Goal: Transaction & Acquisition: Purchase product/service

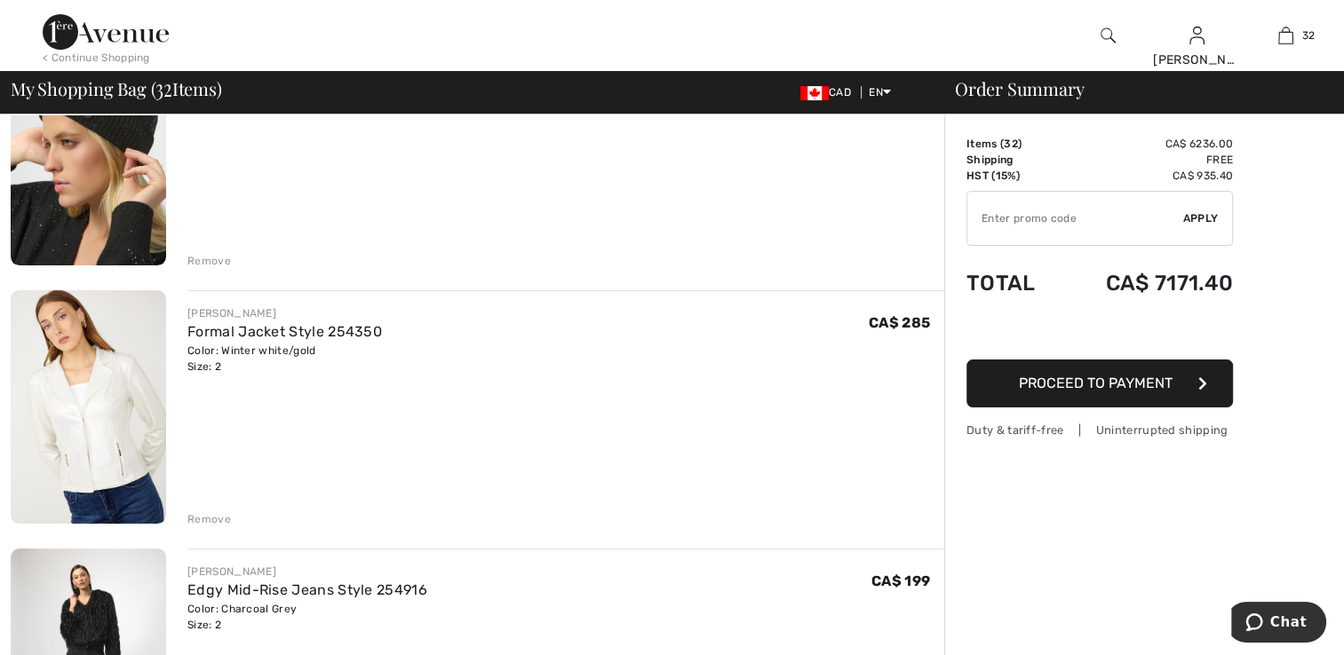
scroll to position [355, 0]
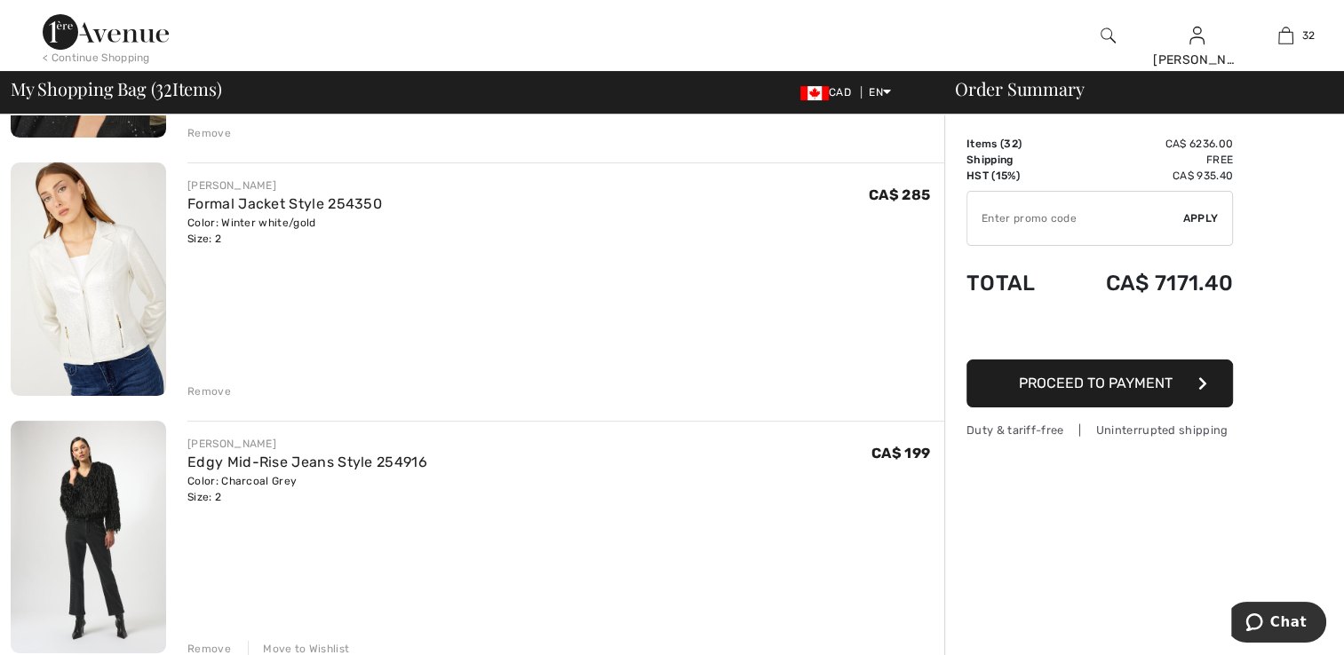
click at [115, 312] on img at bounding box center [88, 280] width 155 height 234
click at [220, 389] on div "Remove" at bounding box center [209, 392] width 44 height 16
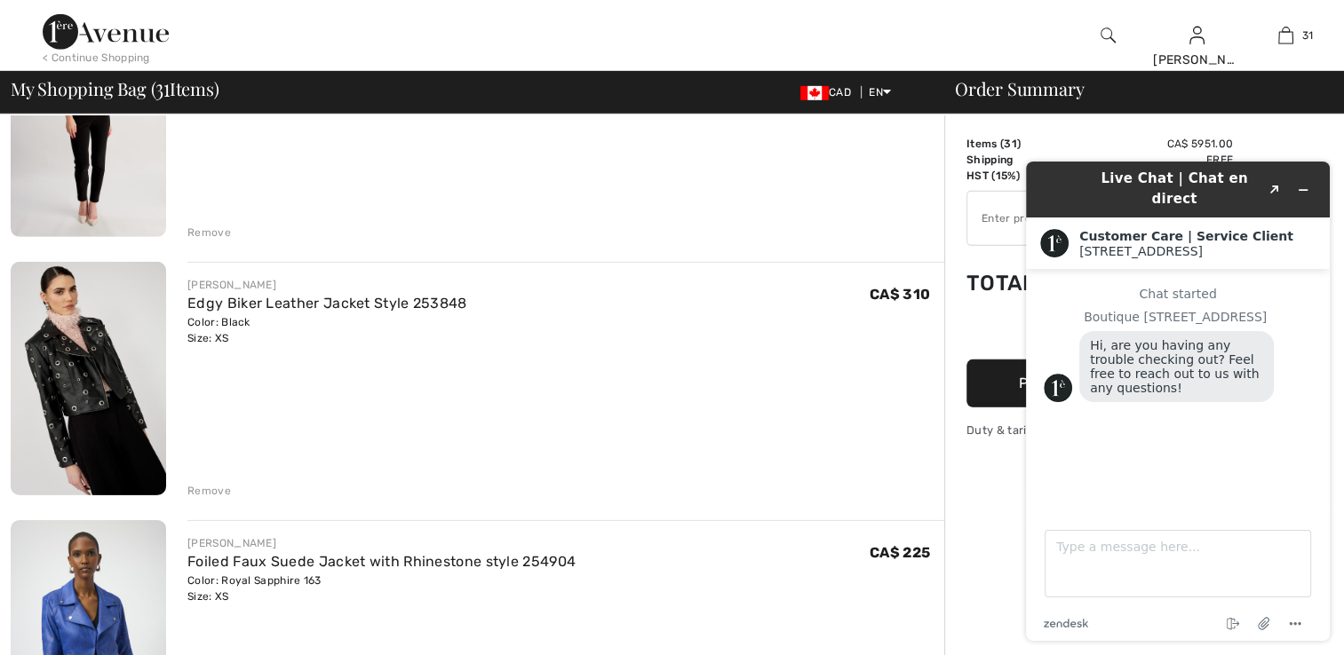
scroll to position [5417, 0]
click at [120, 392] on img at bounding box center [88, 378] width 155 height 234
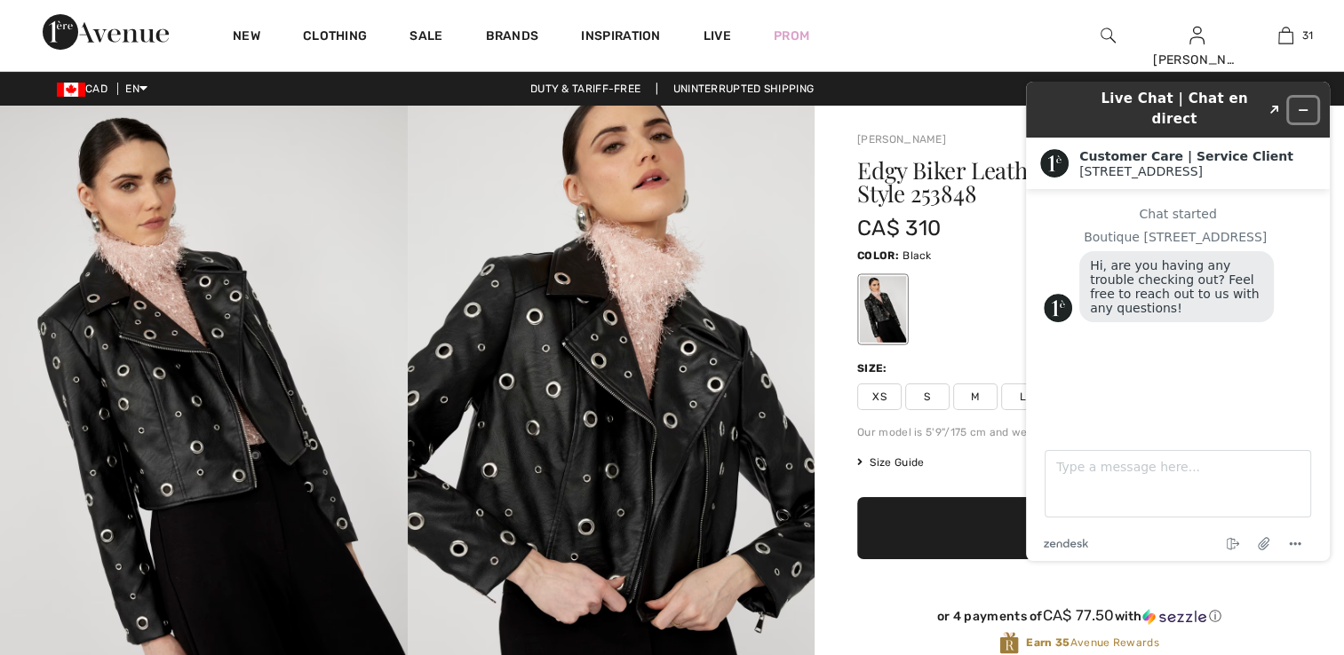
click at [1302, 105] on icon "Minimize widget" at bounding box center [1302, 110] width 12 height 12
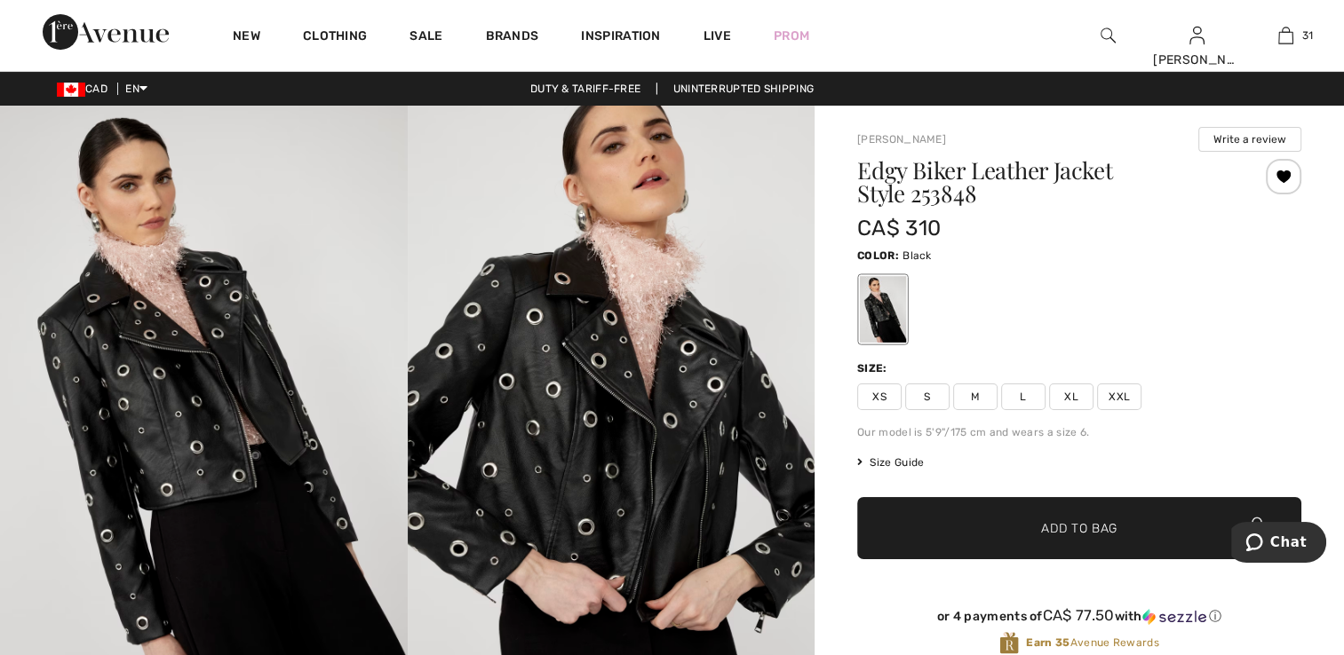
click at [884, 392] on span "XS" at bounding box center [879, 397] width 44 height 27
click at [1274, 178] on div at bounding box center [1283, 177] width 36 height 36
click at [1275, 178] on div at bounding box center [1283, 177] width 36 height 36
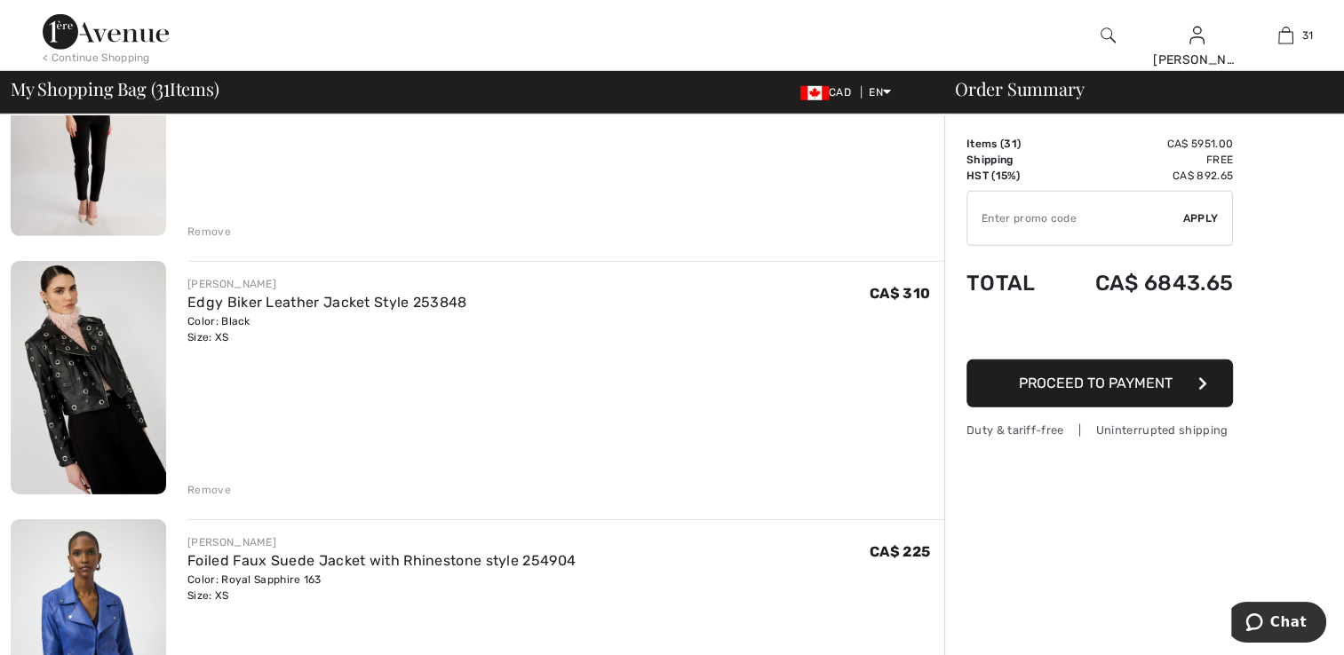
click at [192, 485] on div "Remove" at bounding box center [209, 490] width 44 height 16
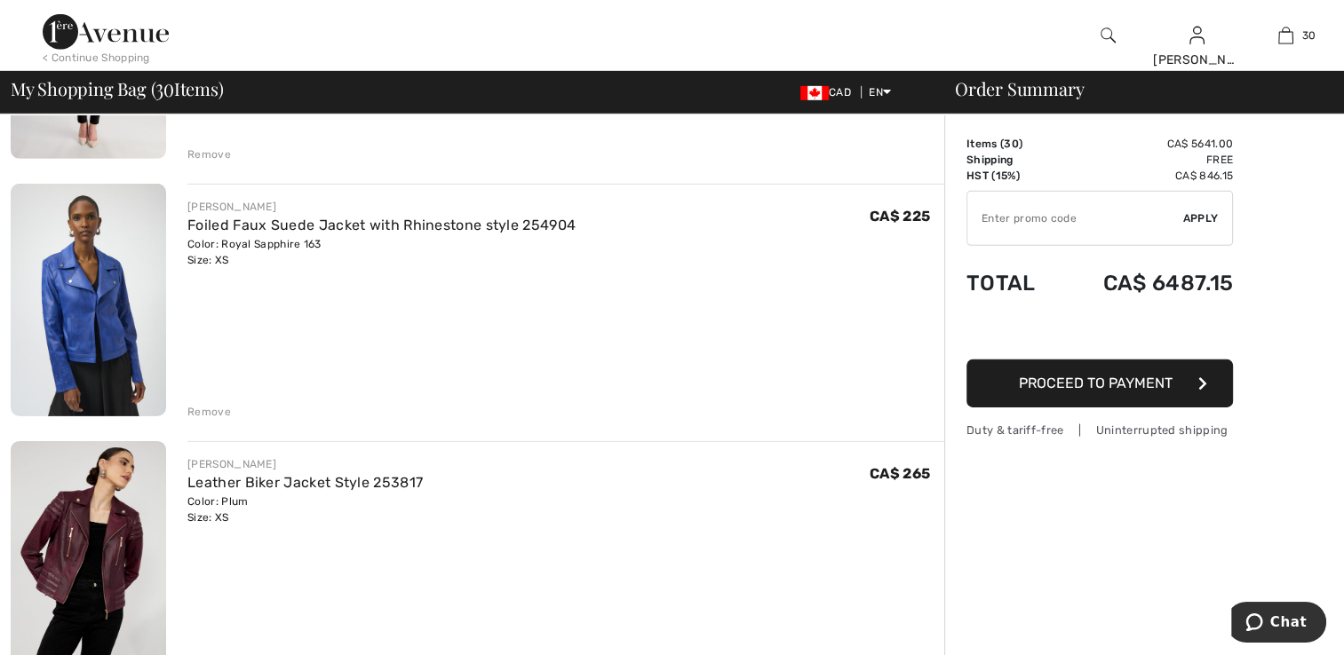
scroll to position [5594, 0]
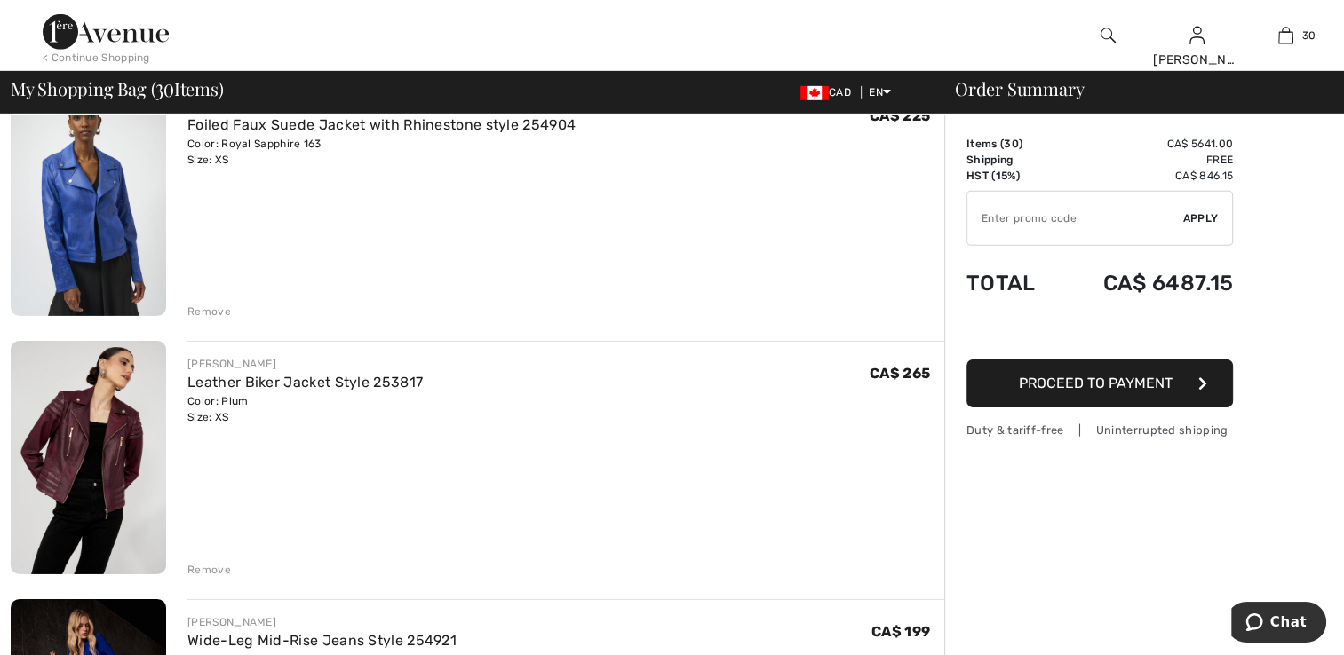
click at [96, 449] on img at bounding box center [88, 458] width 155 height 234
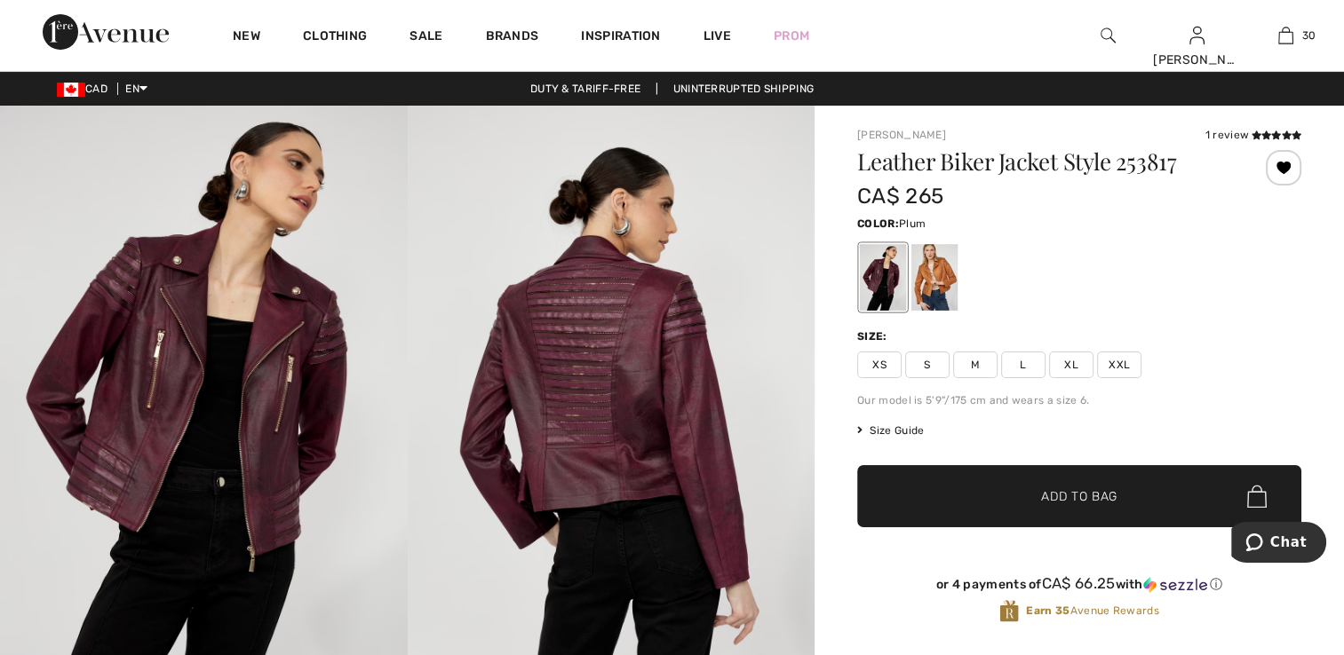
click at [875, 363] on span "XS" at bounding box center [879, 365] width 44 height 27
click at [1279, 170] on div at bounding box center [1283, 168] width 36 height 36
click at [1282, 169] on div at bounding box center [1283, 168] width 36 height 36
click at [1278, 172] on div at bounding box center [1283, 168] width 36 height 36
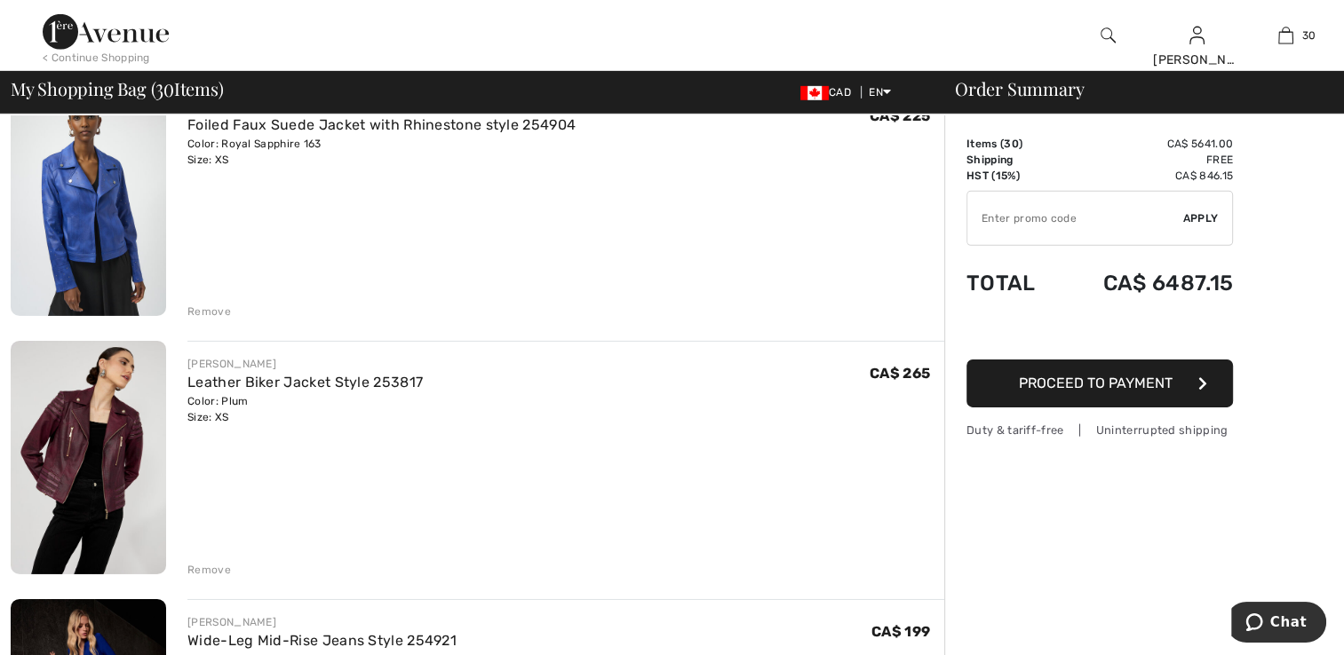
click at [195, 567] on div "Remove" at bounding box center [209, 570] width 44 height 16
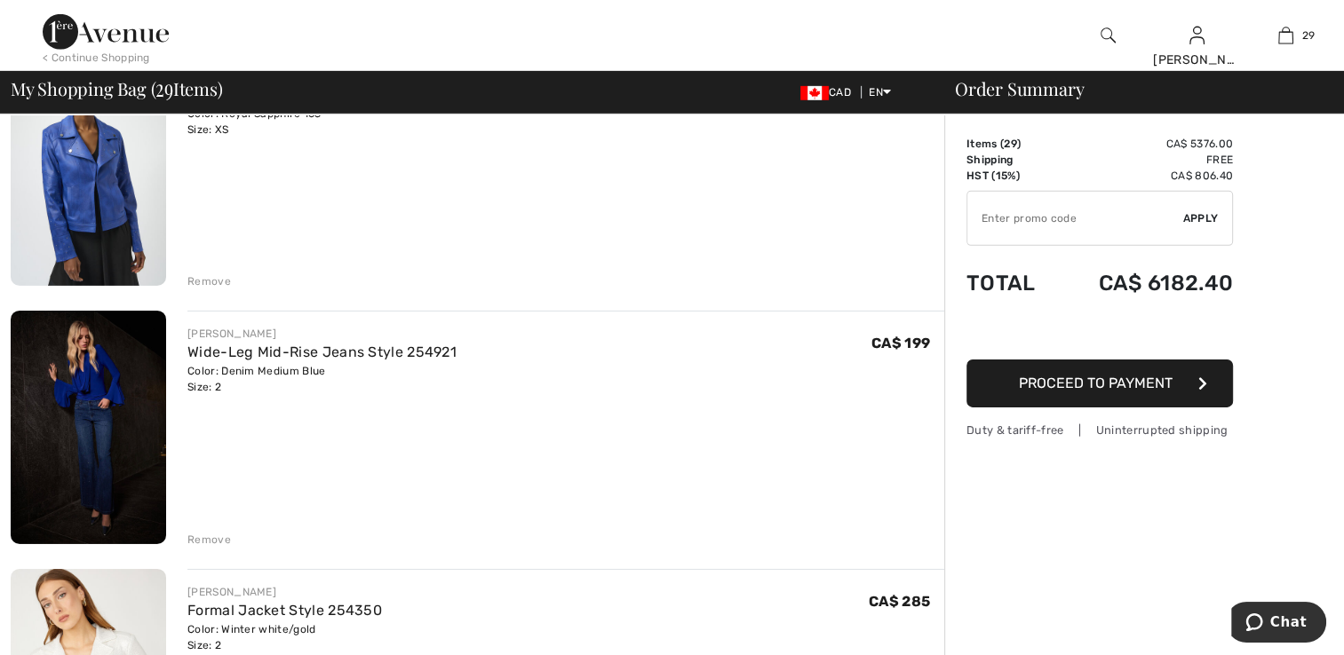
scroll to position [5506, 0]
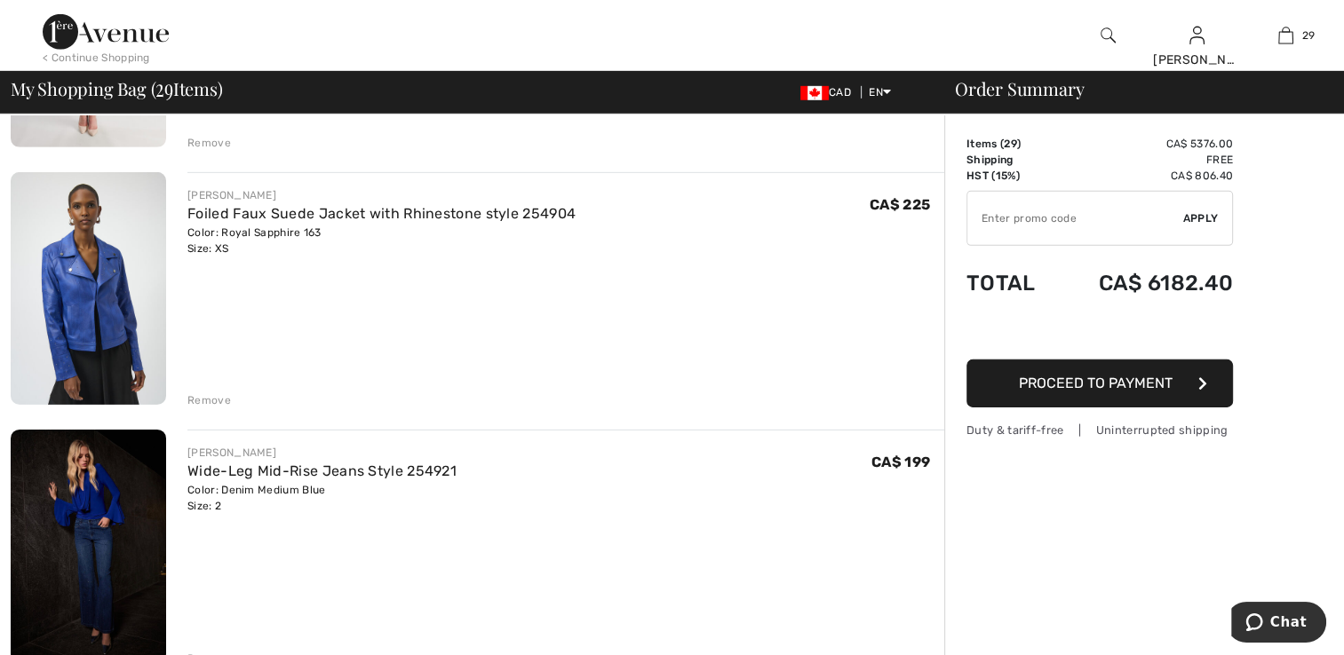
click at [128, 335] on img at bounding box center [88, 288] width 155 height 233
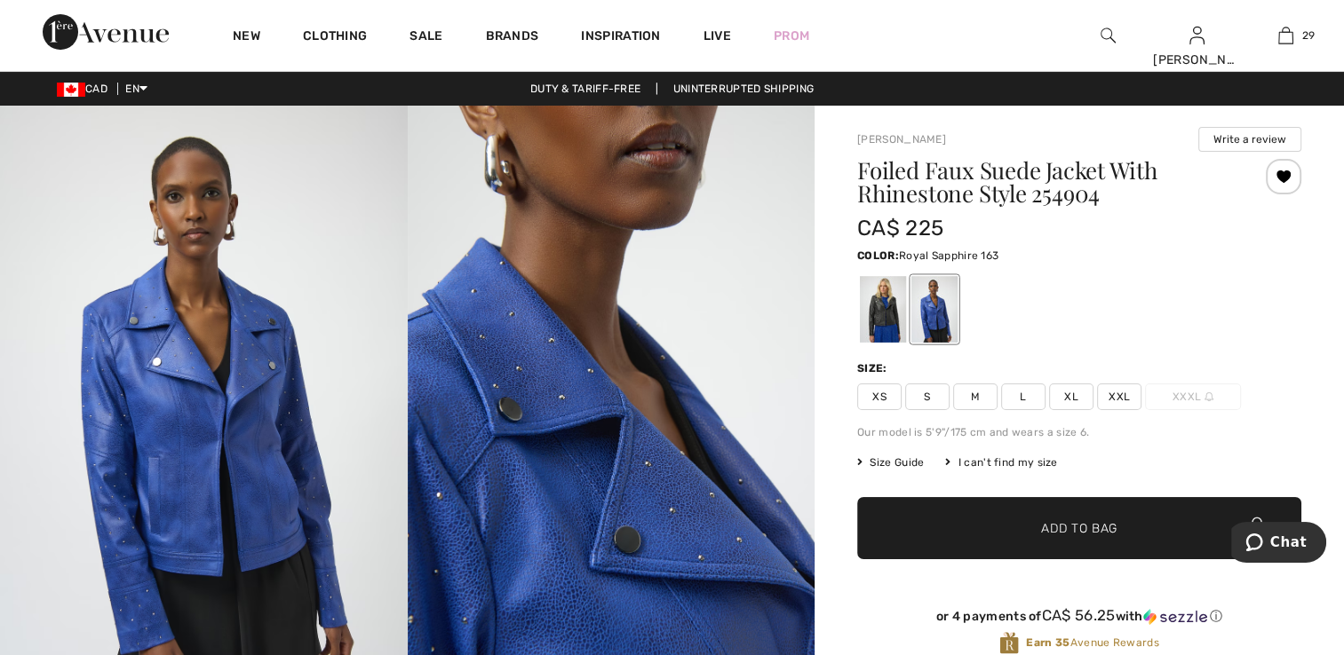
click at [875, 400] on span "XS" at bounding box center [879, 397] width 44 height 27
click at [1288, 174] on div at bounding box center [1283, 177] width 36 height 36
click at [1286, 176] on div at bounding box center [1283, 177] width 36 height 36
click at [1285, 176] on div at bounding box center [1283, 177] width 36 height 36
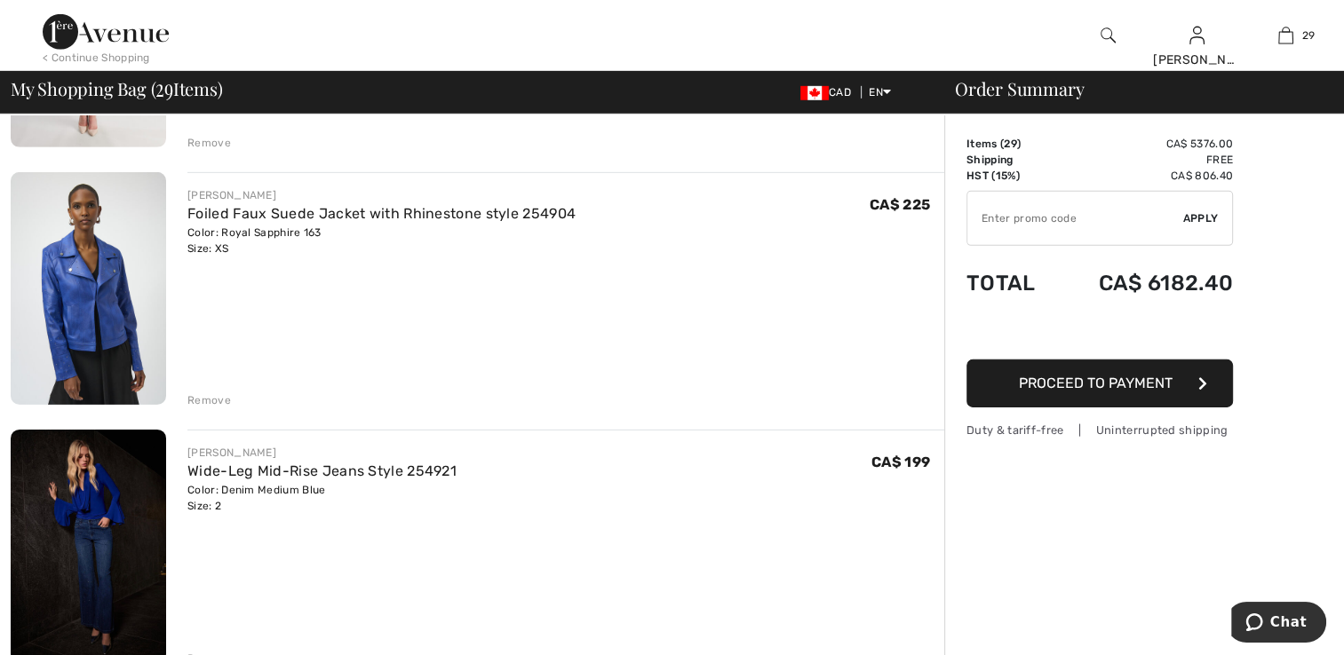
click at [191, 394] on div "Remove" at bounding box center [209, 400] width 44 height 16
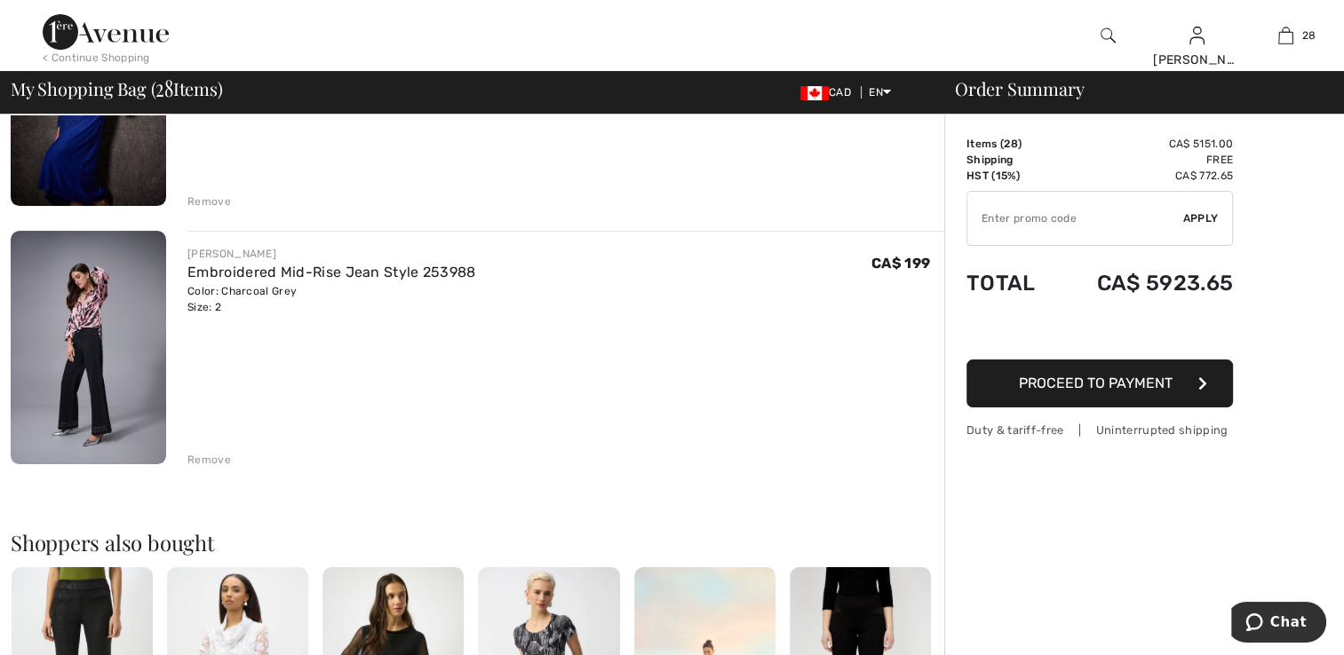
scroll to position [6736, 0]
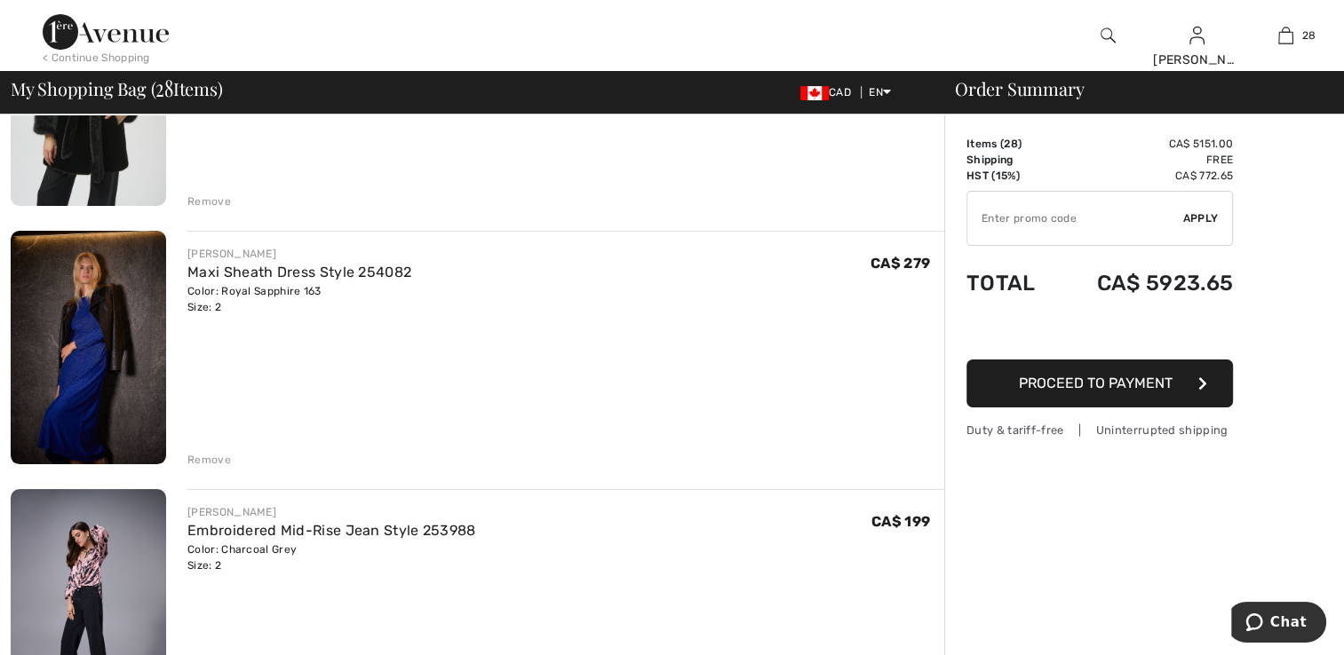
click at [49, 370] on img at bounding box center [88, 348] width 155 height 234
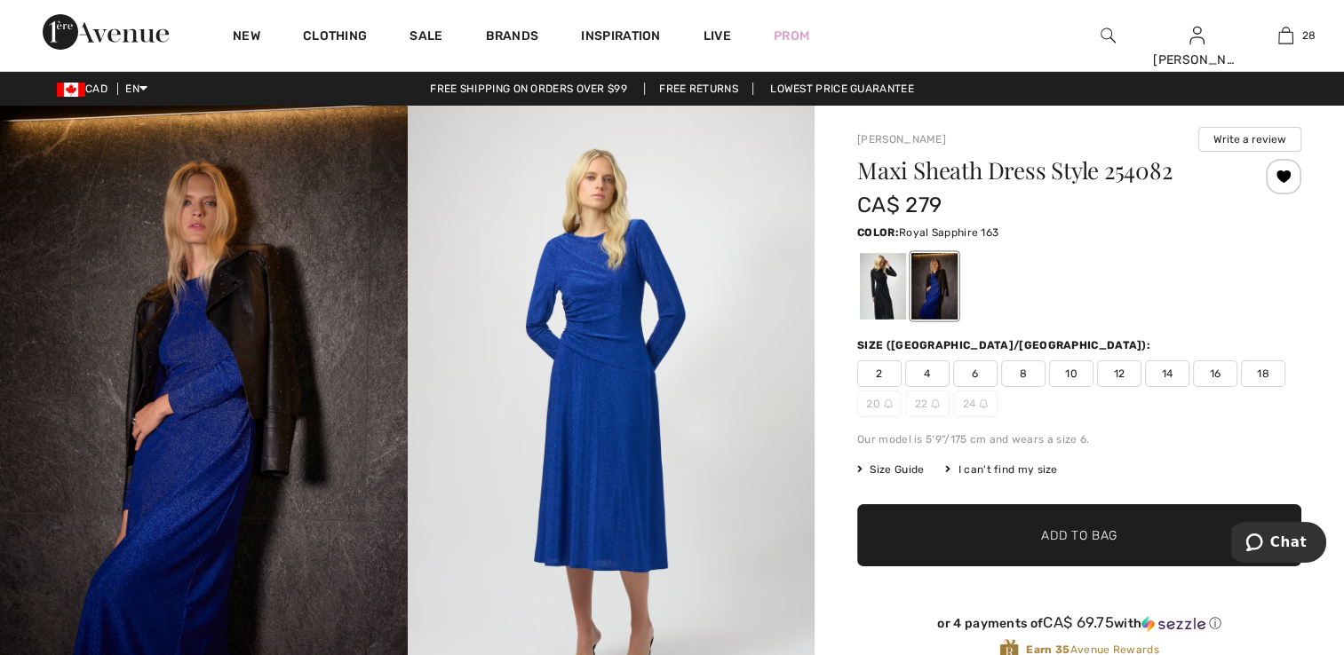
click at [882, 368] on span "2" at bounding box center [879, 374] width 44 height 27
click at [938, 281] on div at bounding box center [934, 286] width 46 height 67
click at [950, 299] on div at bounding box center [934, 286] width 46 height 67
click at [1058, 524] on span "✔ Added to Bag Add to Bag" at bounding box center [1079, 535] width 444 height 62
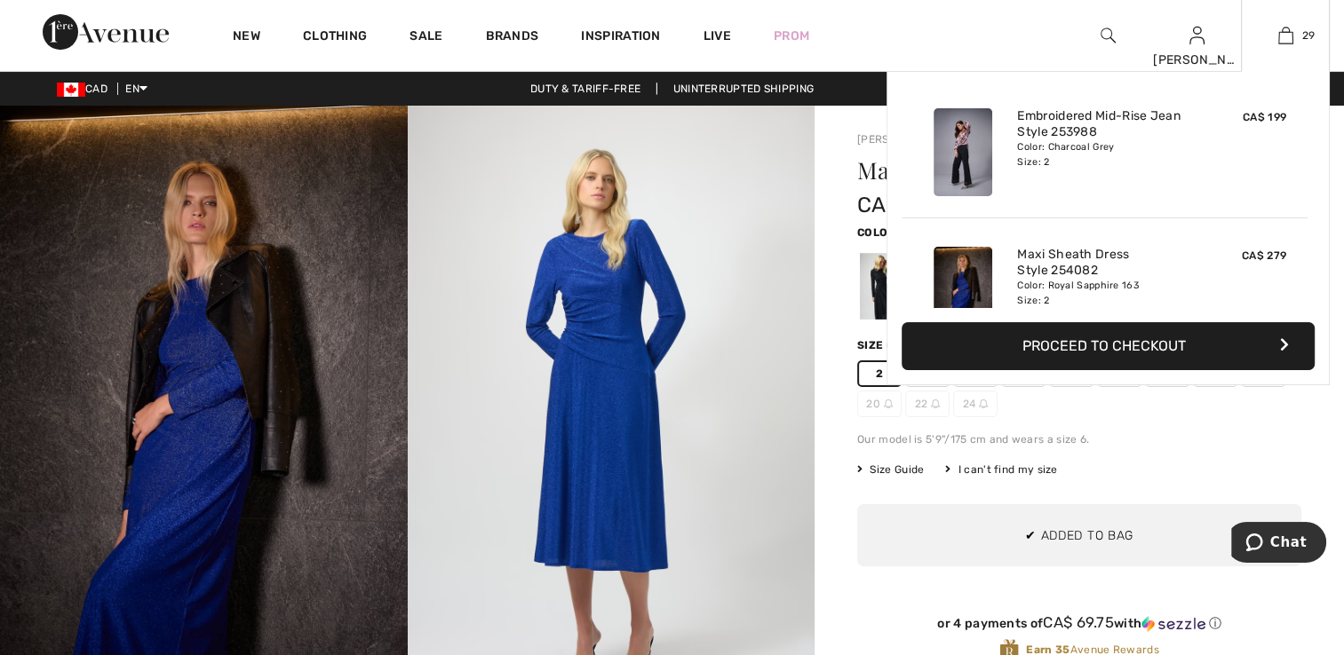
scroll to position [3790, 0]
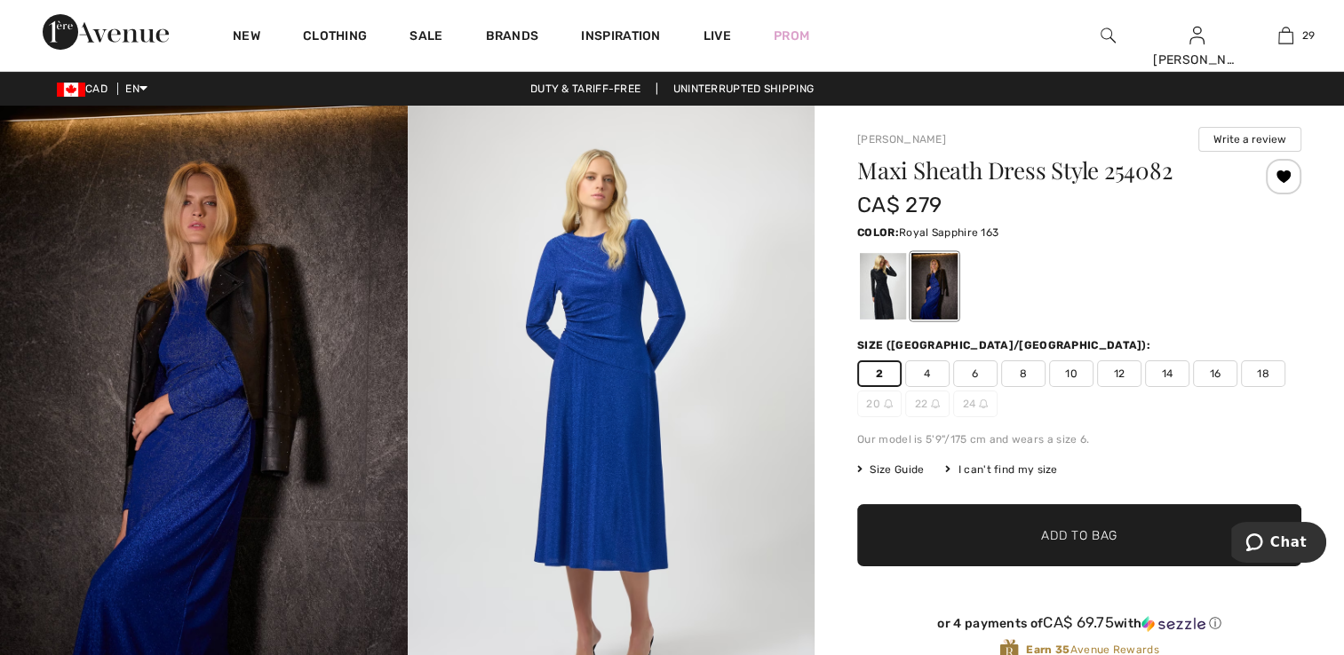
click at [888, 364] on span "2" at bounding box center [879, 374] width 44 height 27
click at [1275, 169] on div at bounding box center [1283, 177] width 36 height 36
click at [1275, 178] on div at bounding box center [1283, 177] width 36 height 36
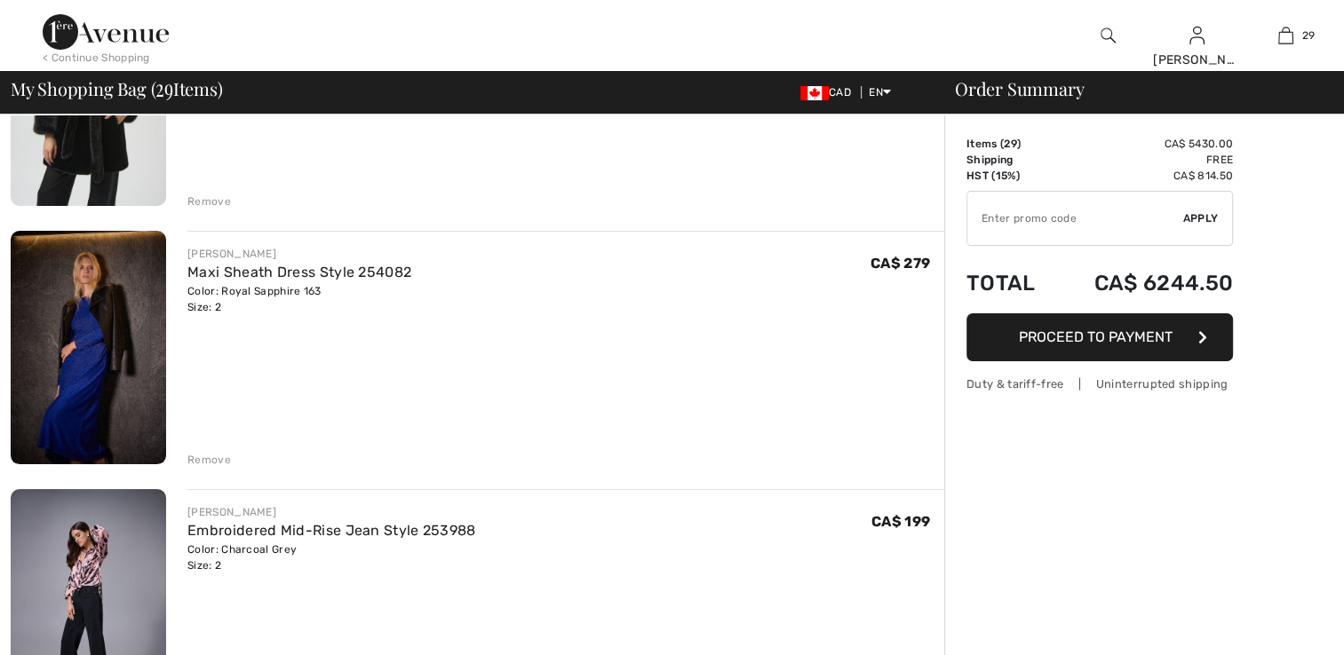
scroll to position [6736, 0]
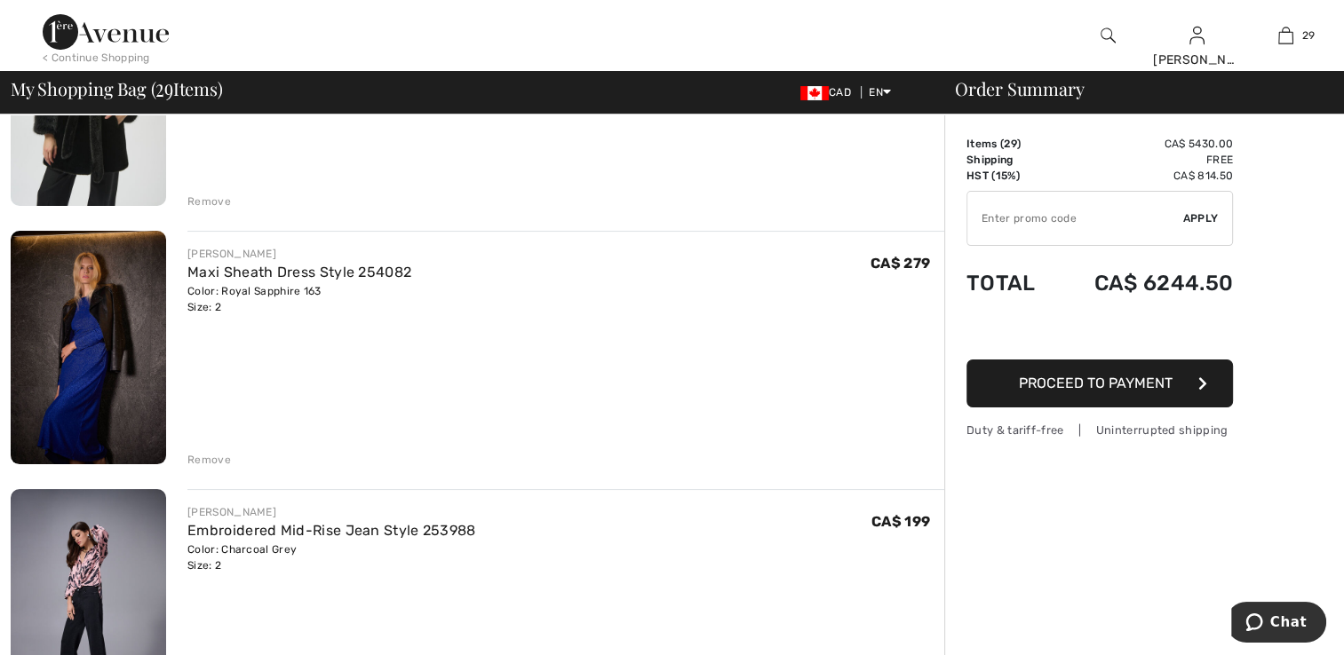
click at [224, 454] on div "Remove" at bounding box center [209, 460] width 44 height 16
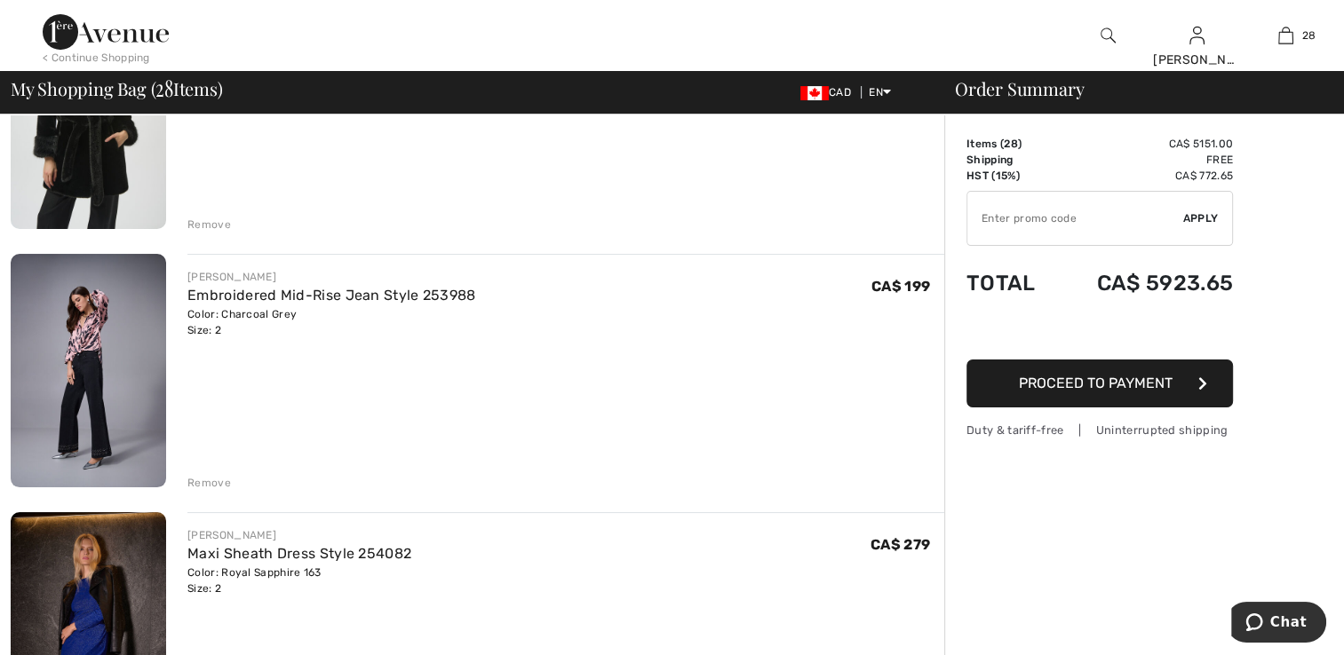
scroll to position [6914, 0]
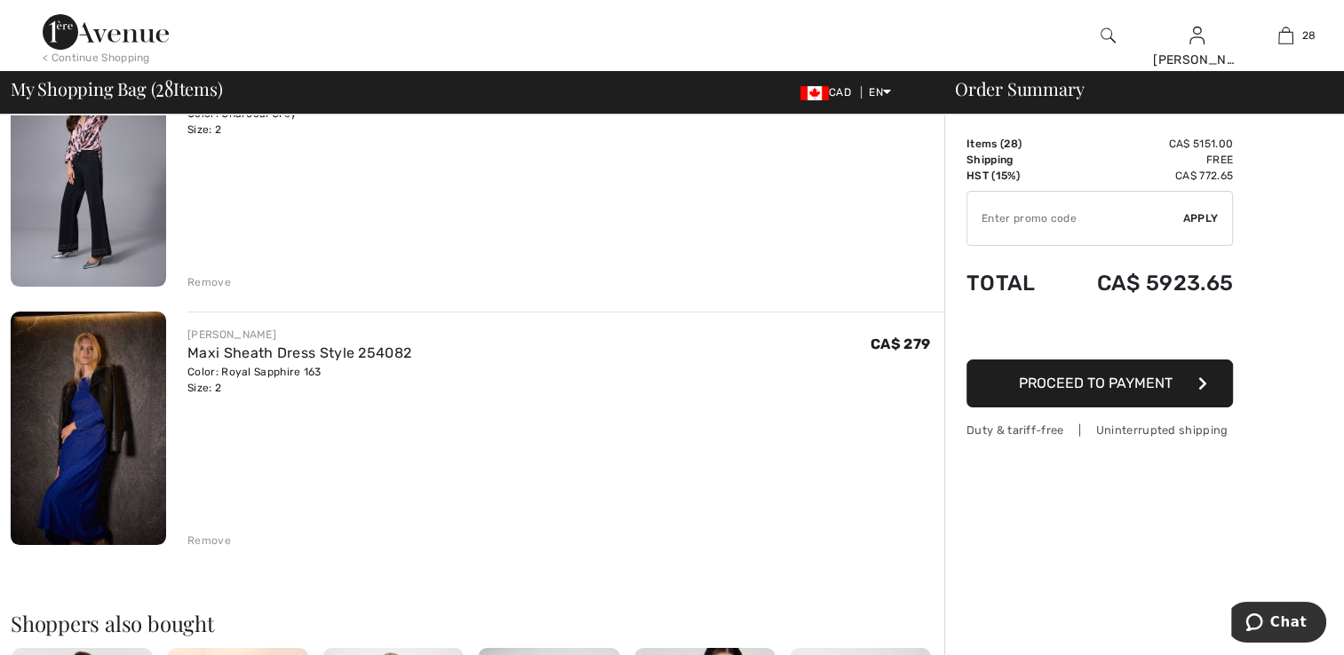
click at [216, 536] on div "Remove" at bounding box center [209, 541] width 44 height 16
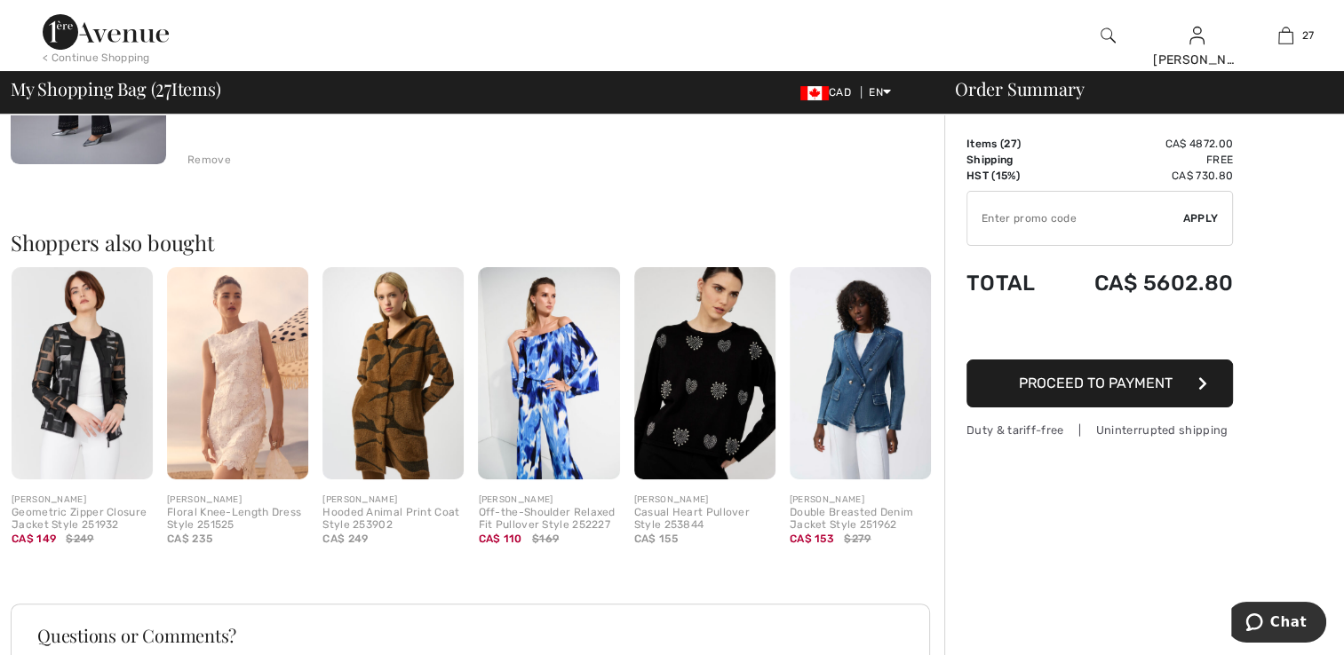
scroll to position [7092, 0]
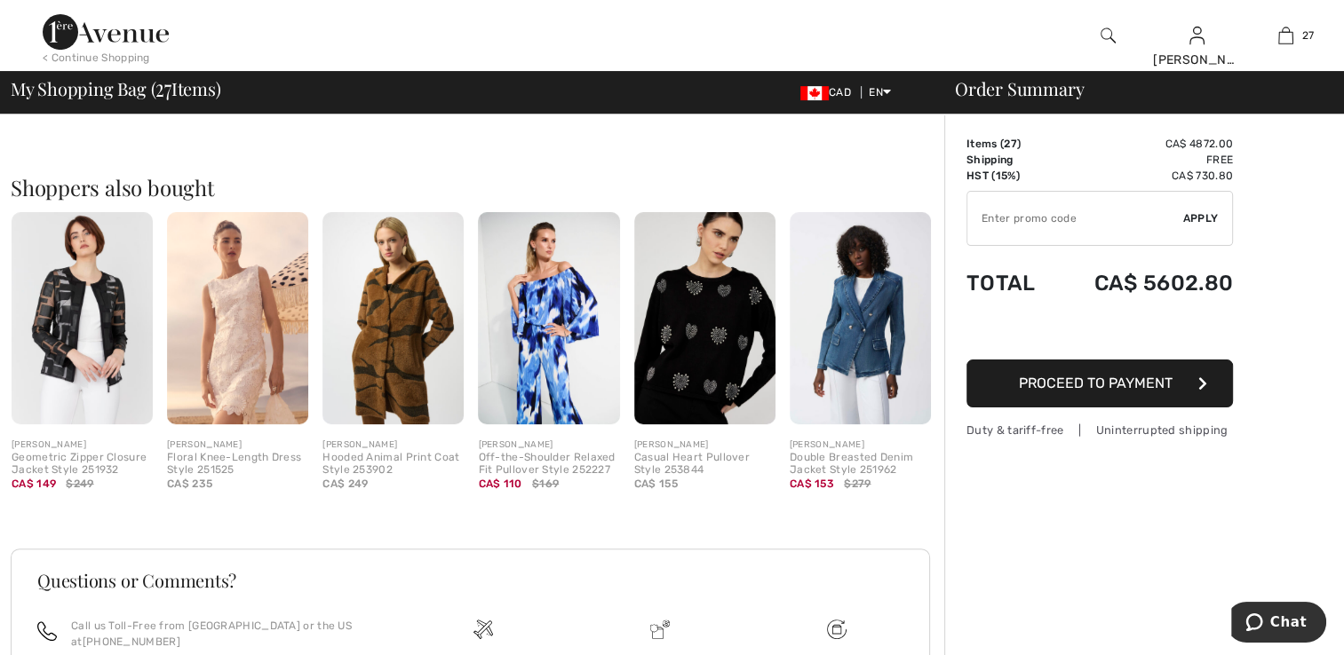
click at [831, 380] on img at bounding box center [859, 318] width 141 height 212
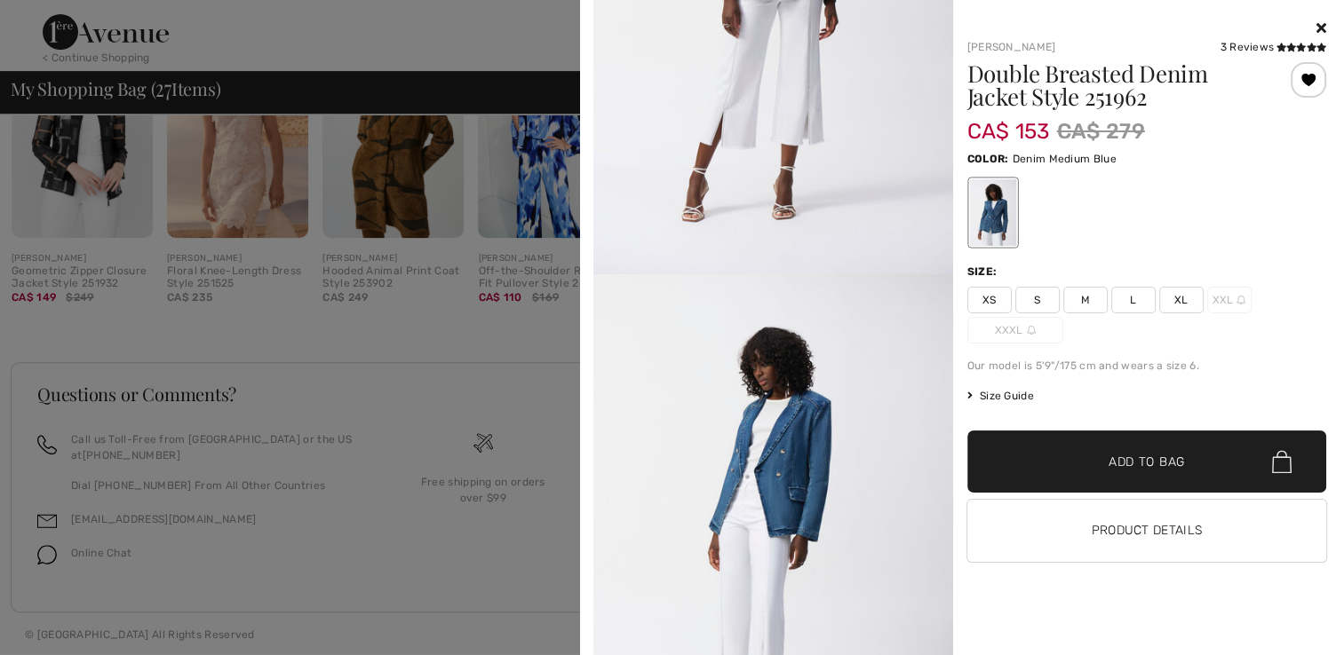
scroll to position [2002, 0]
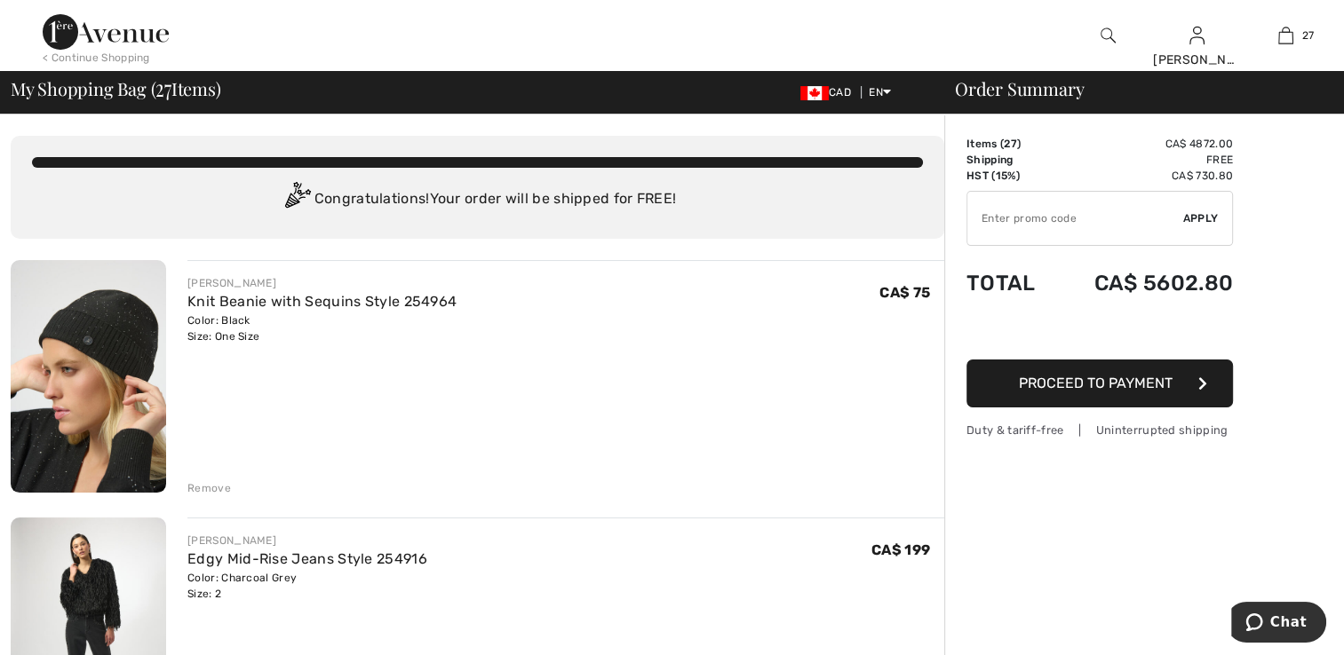
click at [210, 488] on div "Remove" at bounding box center [209, 488] width 44 height 16
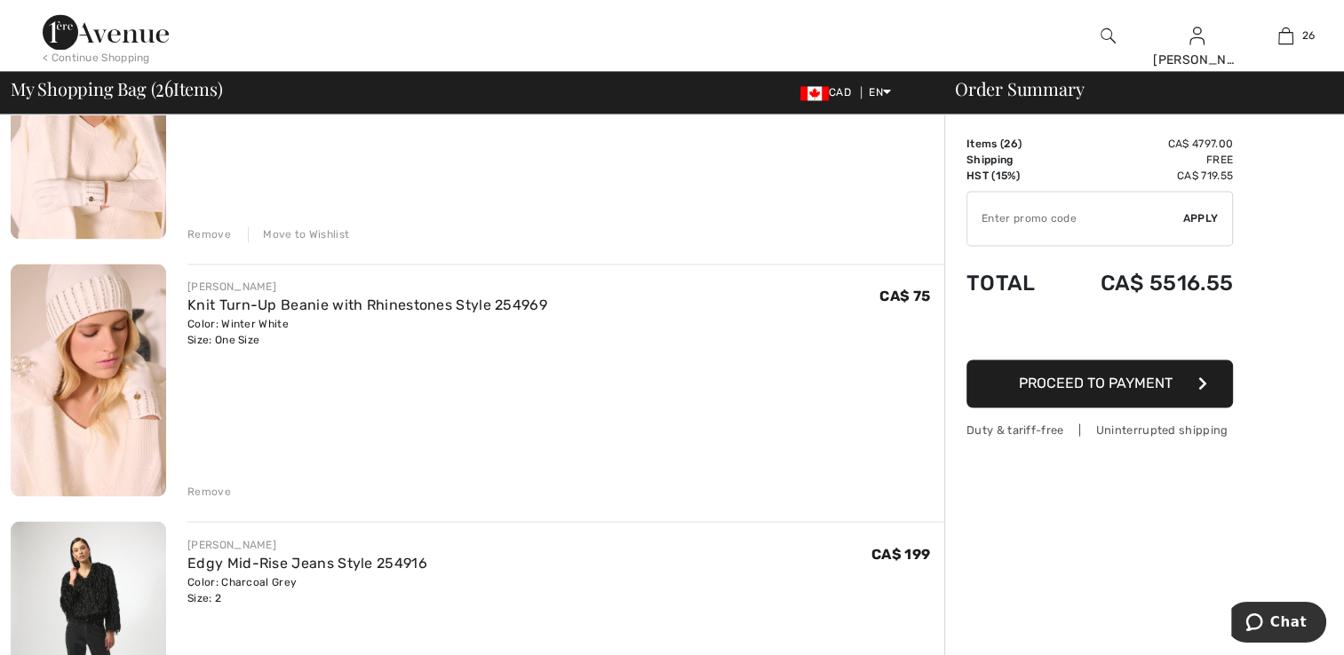
scroll to position [2930, 0]
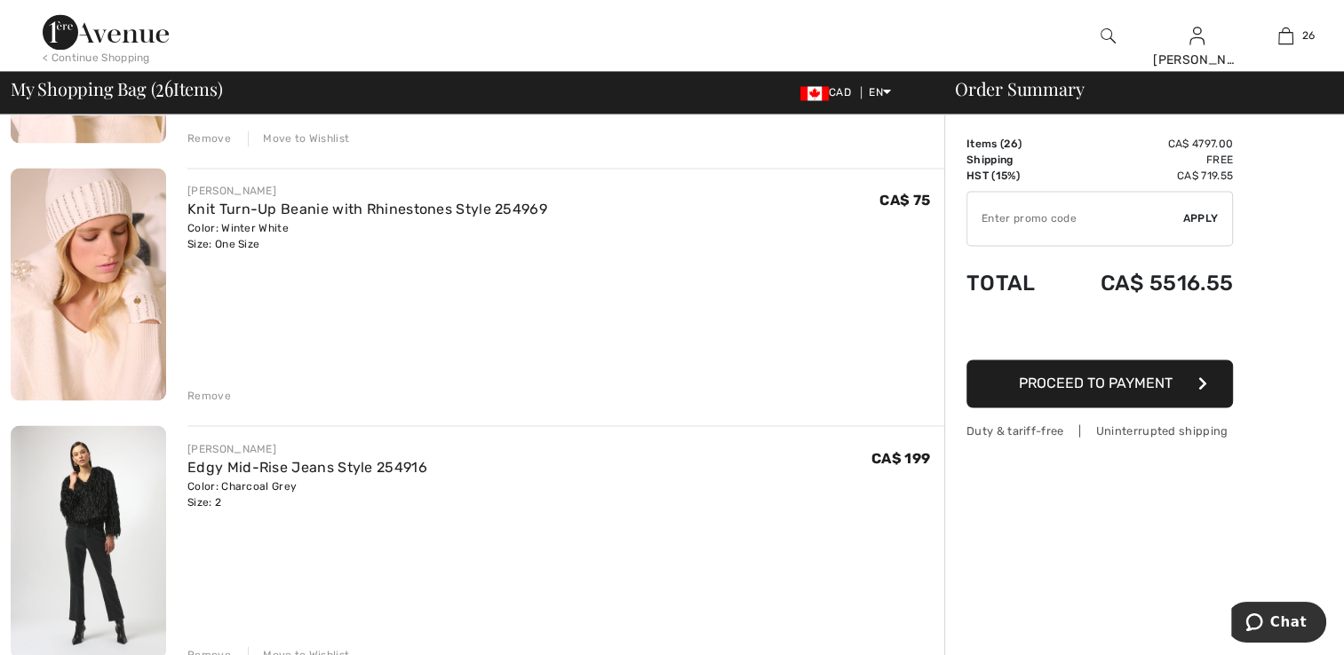
click at [216, 400] on div "Remove" at bounding box center [209, 396] width 44 height 16
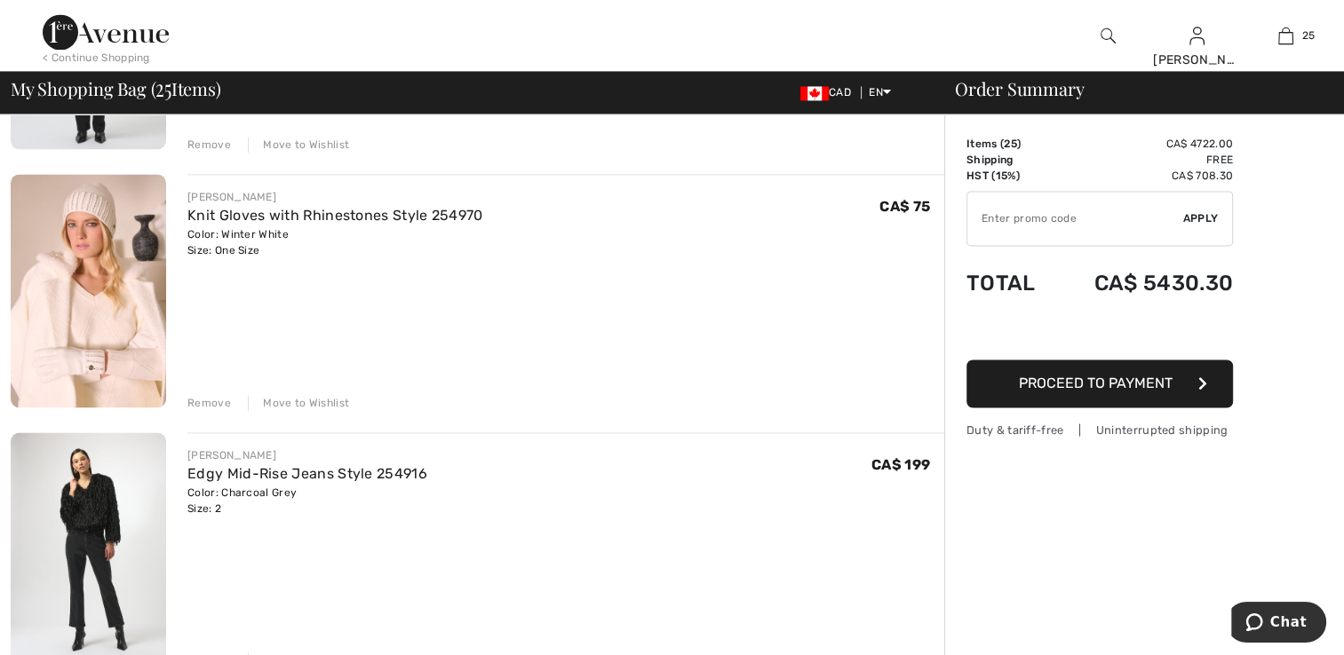
scroll to position [2664, 0]
click at [207, 401] on div "Remove" at bounding box center [209, 405] width 44 height 16
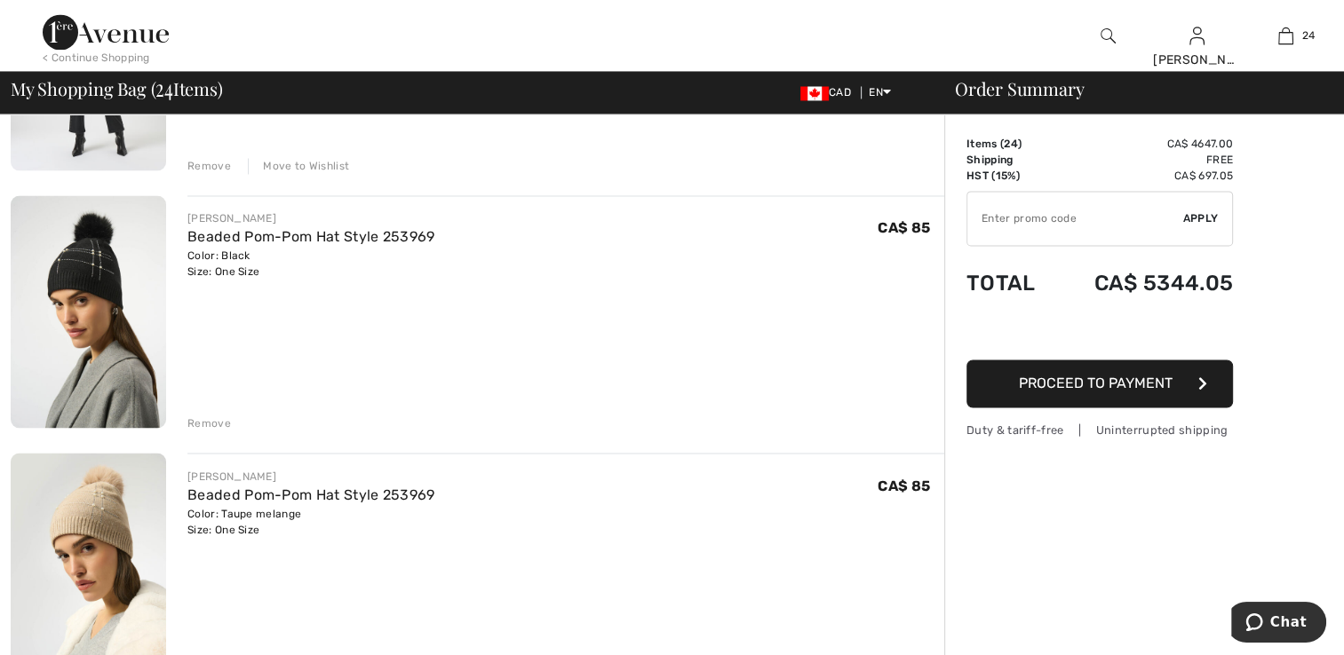
scroll to position [2930, 0]
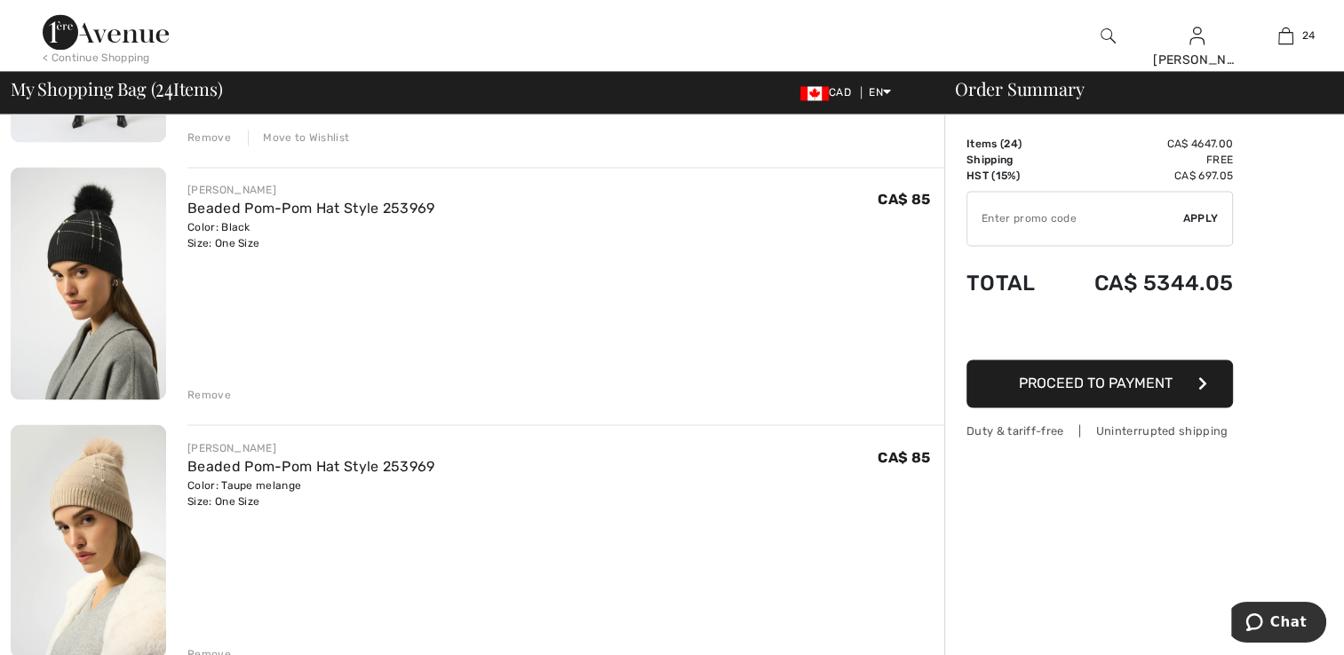
click at [213, 399] on div "Remove" at bounding box center [209, 395] width 44 height 16
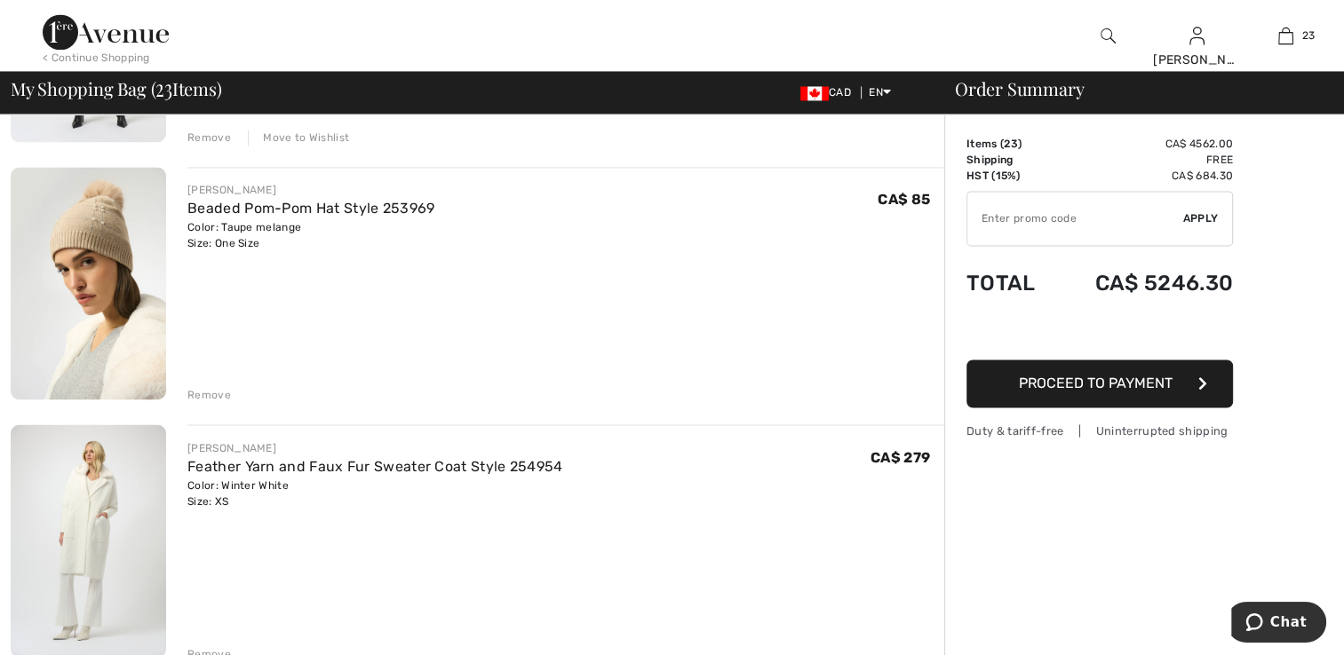
click at [213, 399] on div "Remove" at bounding box center [209, 395] width 44 height 16
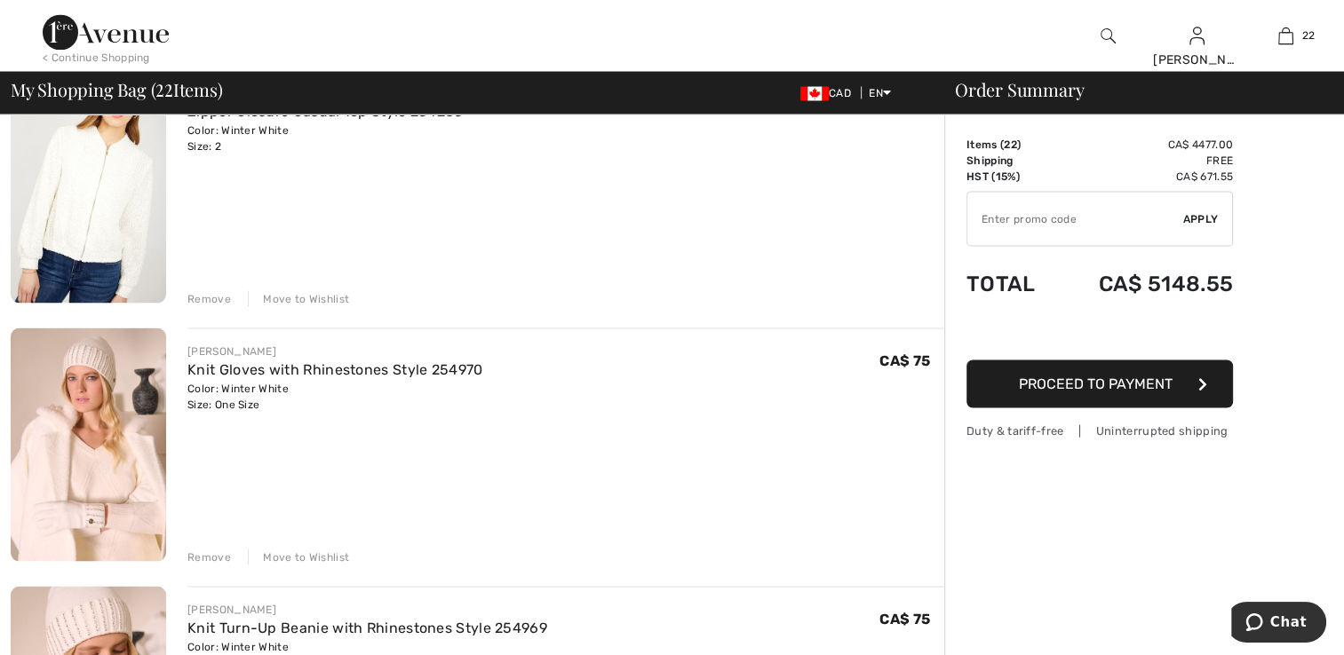
scroll to position [3374, 0]
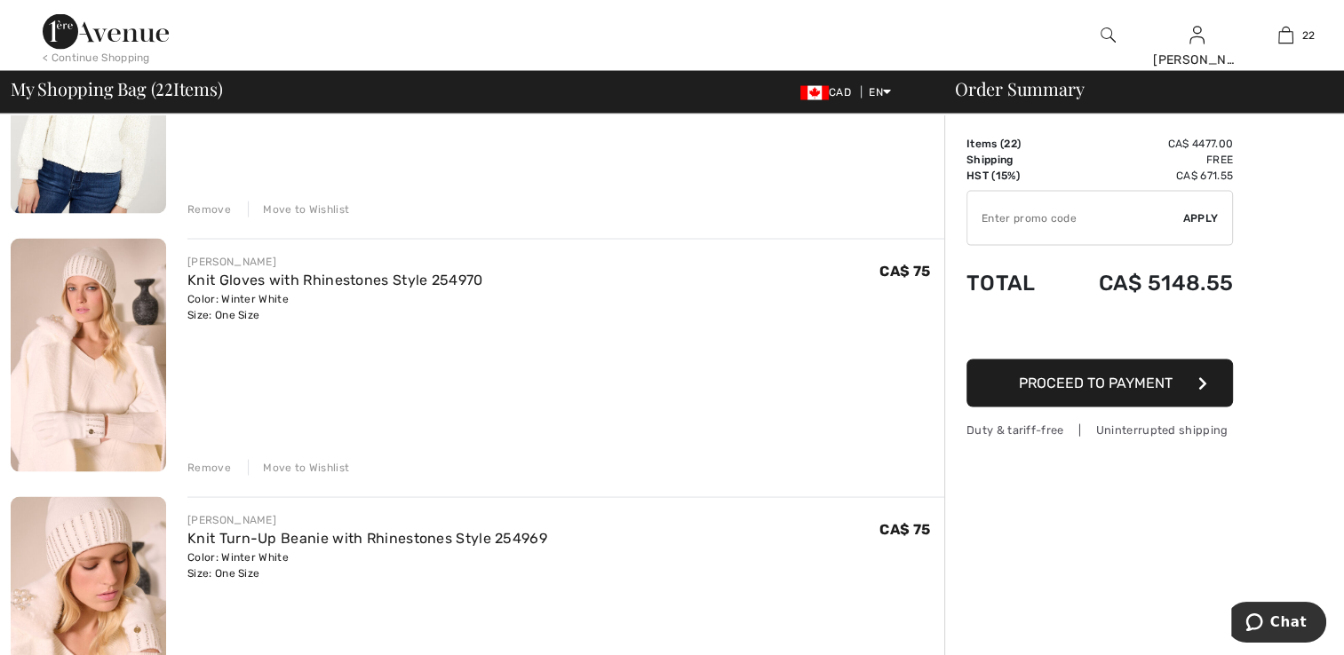
click at [257, 462] on div "Move to Wishlist" at bounding box center [298, 468] width 101 height 16
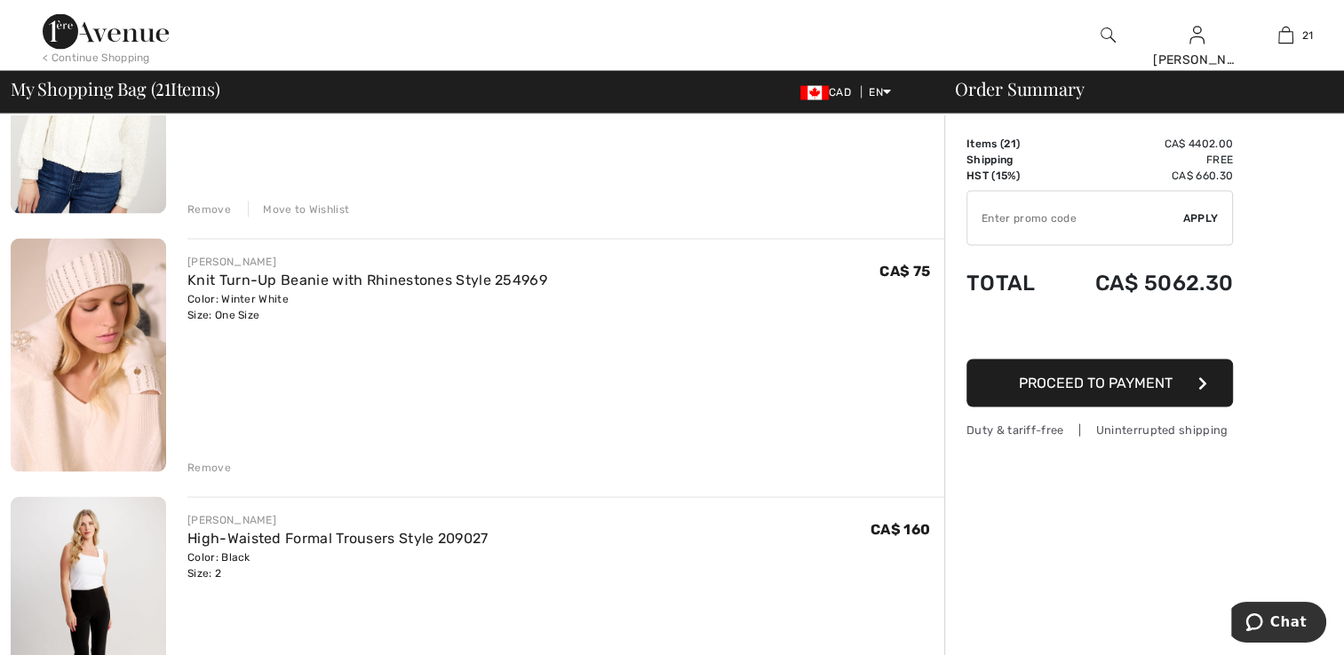
click at [142, 408] on img at bounding box center [88, 356] width 155 height 234
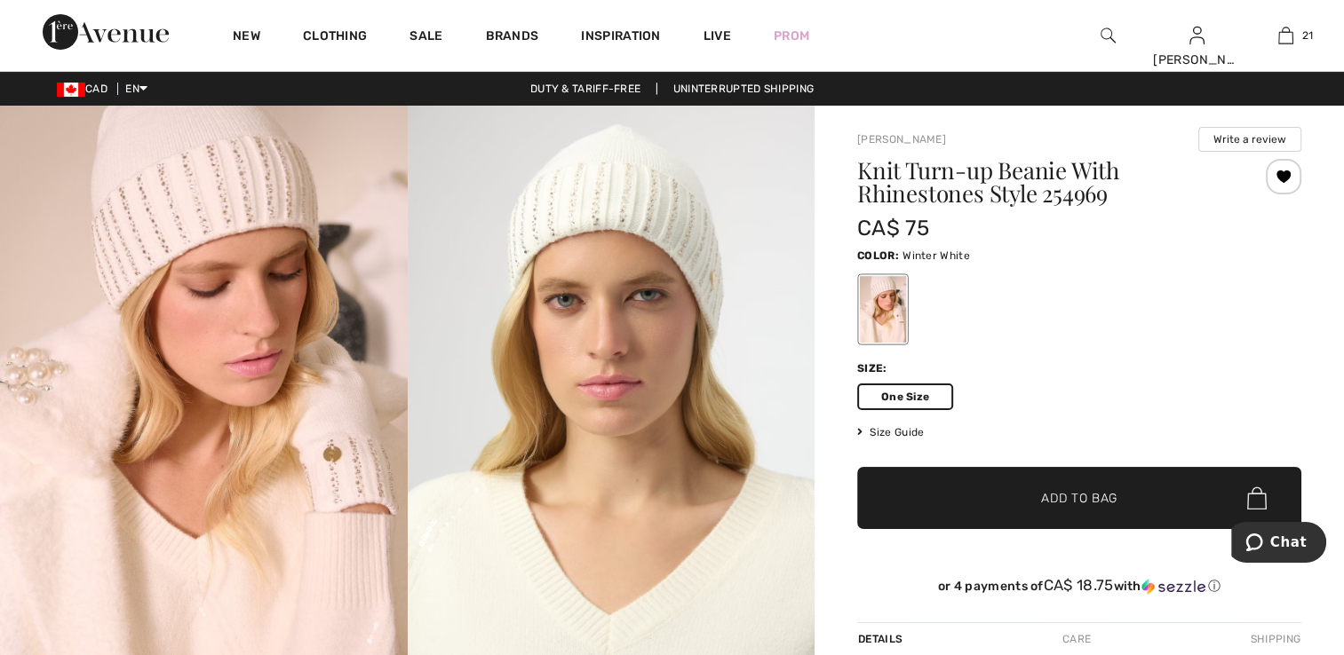
click at [911, 395] on span "One Size" at bounding box center [905, 397] width 96 height 27
drag, startPoint x: 1277, startPoint y: 175, endPoint x: 1272, endPoint y: 183, distance: 9.6
click at [1277, 176] on div at bounding box center [1283, 177] width 36 height 36
click at [1272, 184] on div "Removed from Wishlist" at bounding box center [1283, 177] width 36 height 36
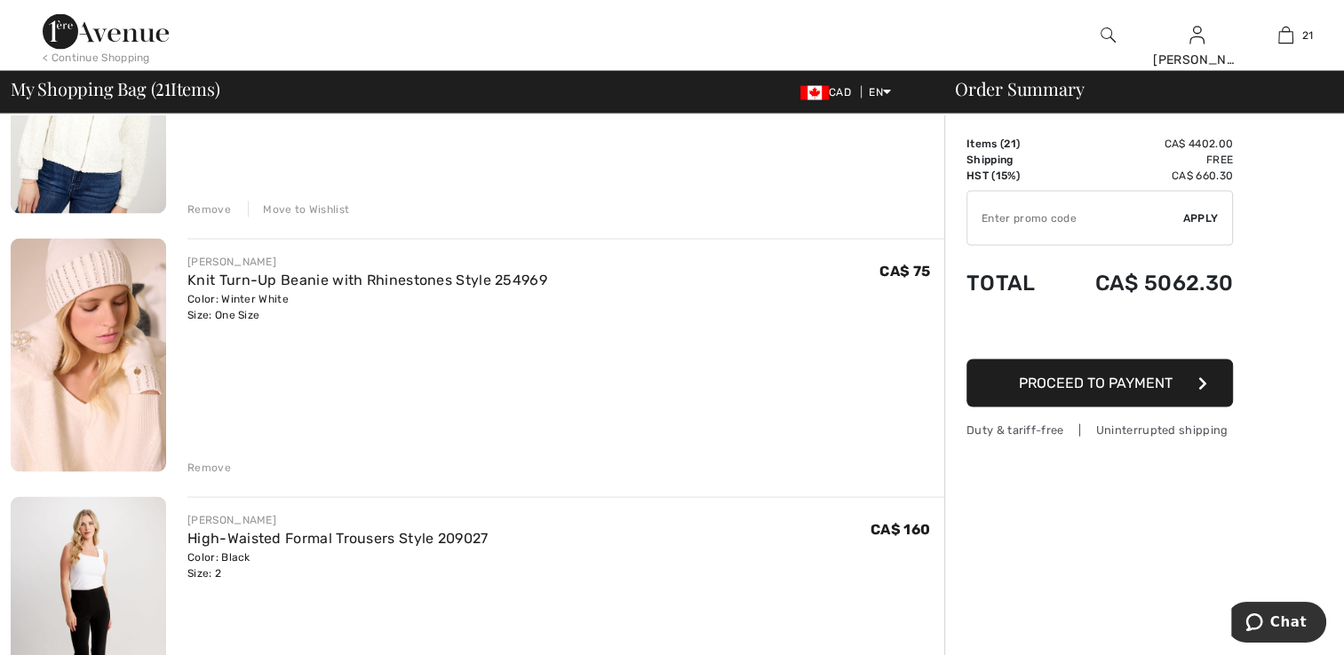
drag, startPoint x: 200, startPoint y: 464, endPoint x: 202, endPoint y: 449, distance: 14.5
click at [200, 461] on div "Remove" at bounding box center [209, 468] width 44 height 16
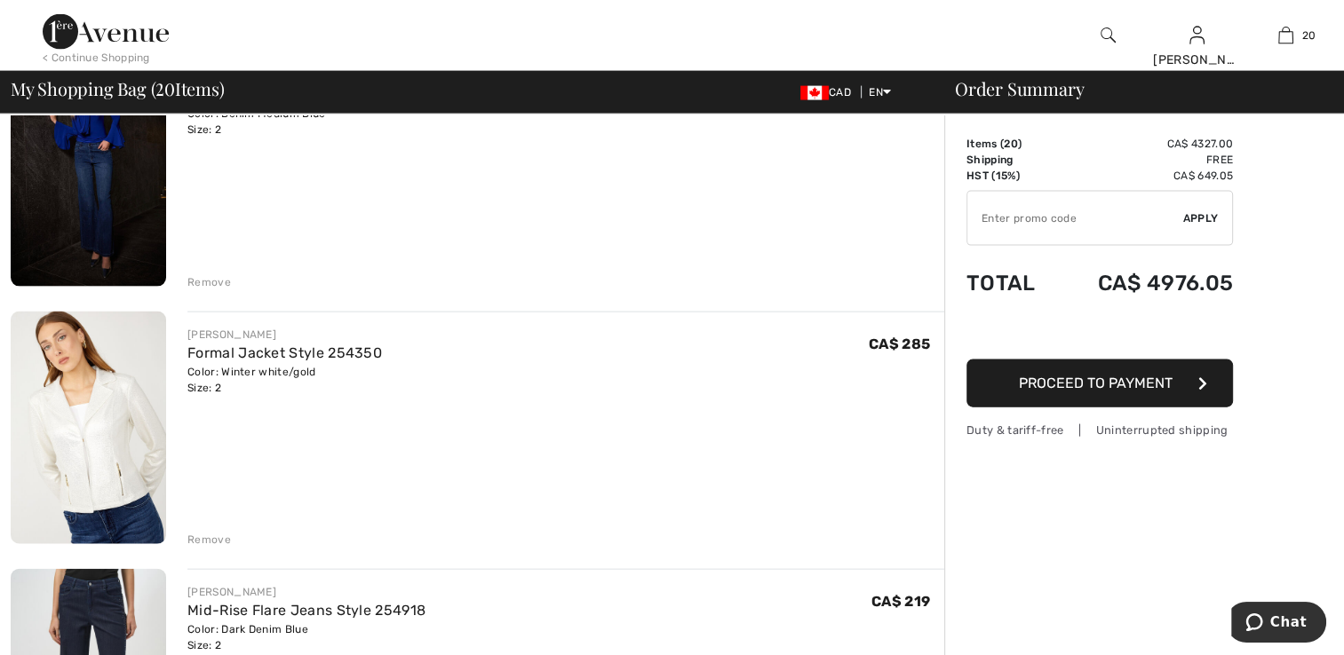
scroll to position [4085, 0]
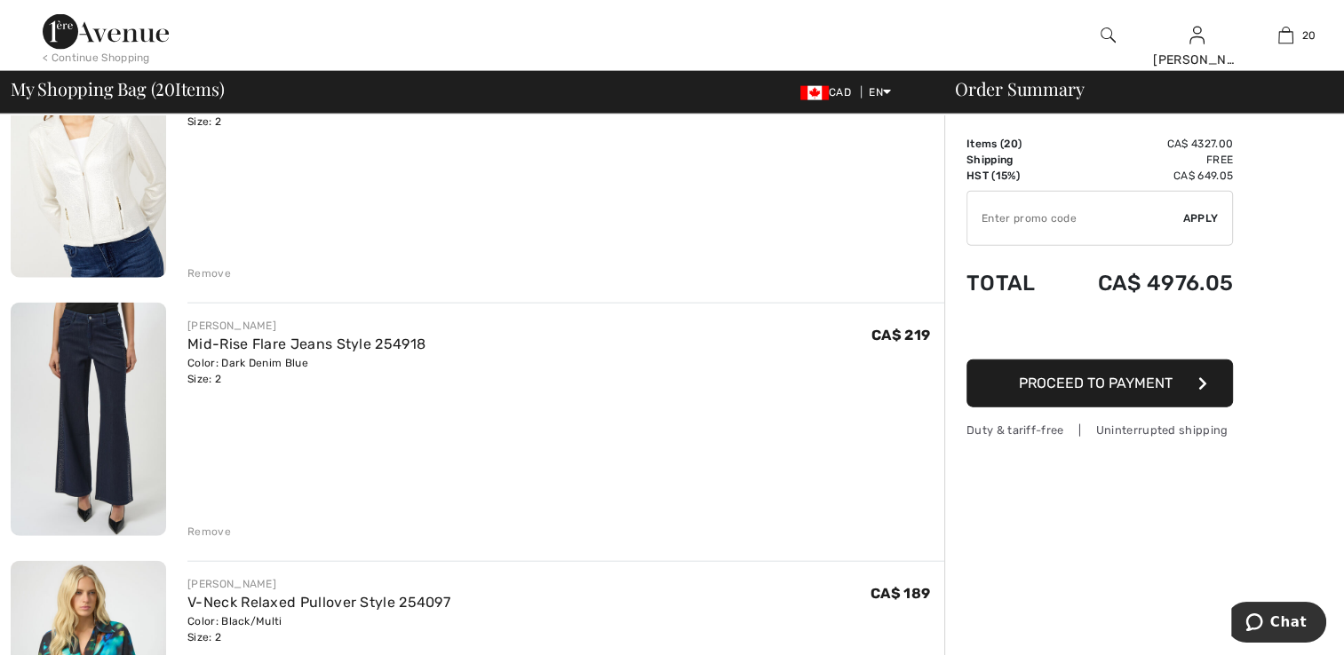
click at [202, 268] on div "Remove" at bounding box center [209, 274] width 44 height 16
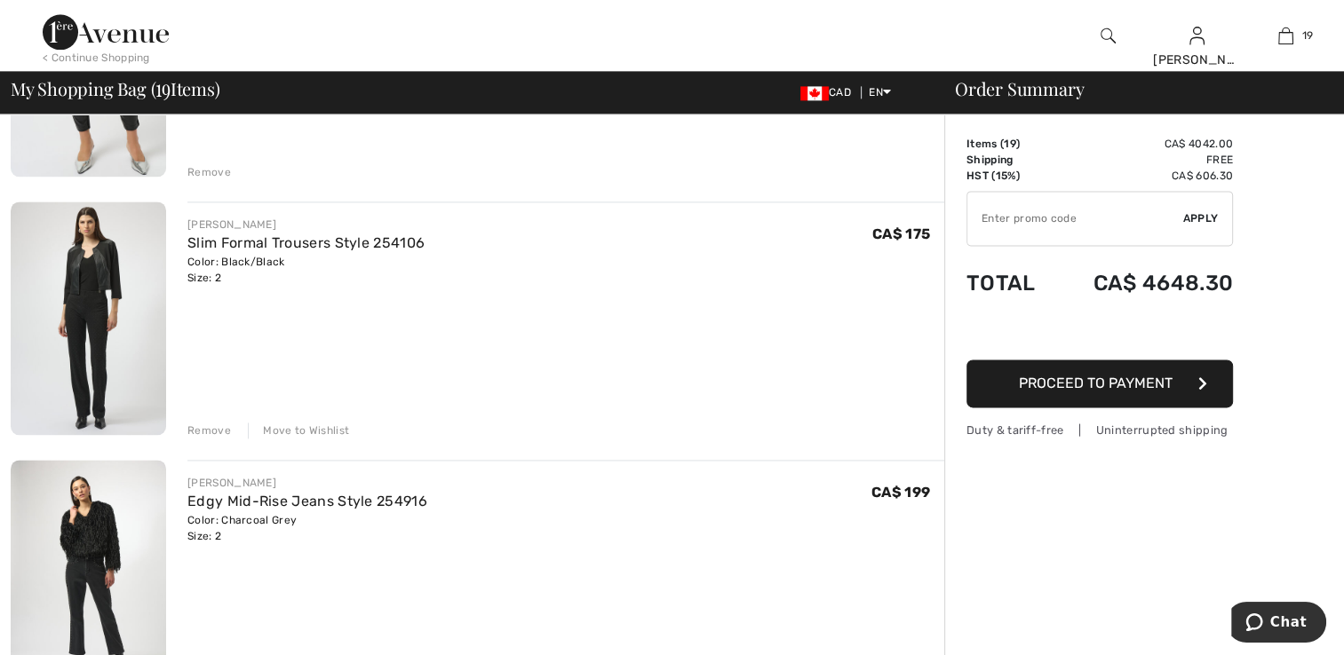
scroll to position [2554, 0]
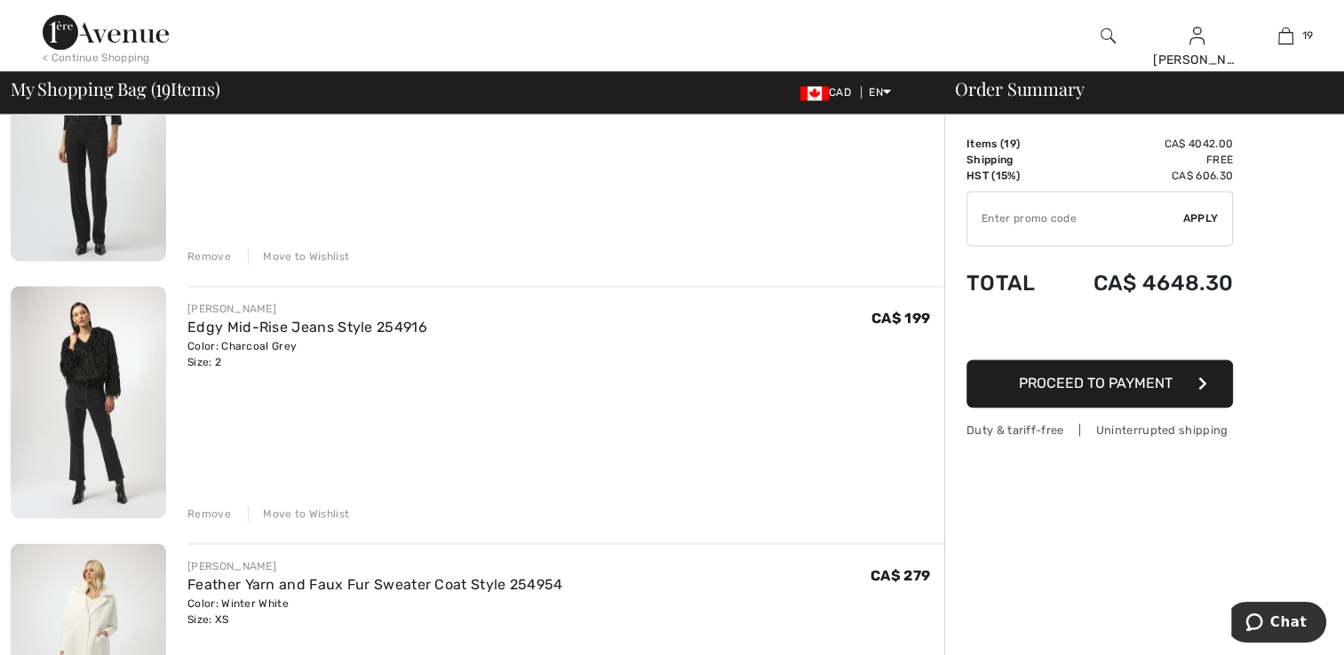
click at [70, 394] on img at bounding box center [88, 402] width 155 height 233
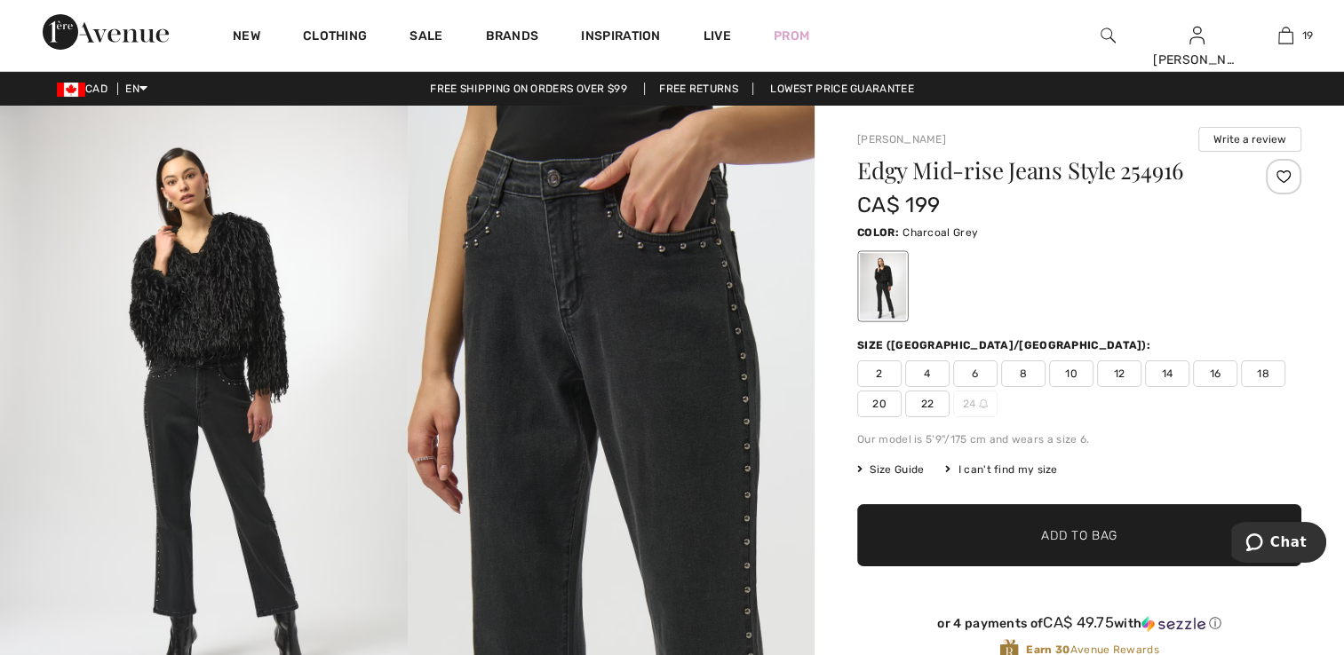
click at [873, 375] on span "2" at bounding box center [879, 374] width 44 height 27
click at [1233, 143] on button "Write a review" at bounding box center [1249, 139] width 103 height 25
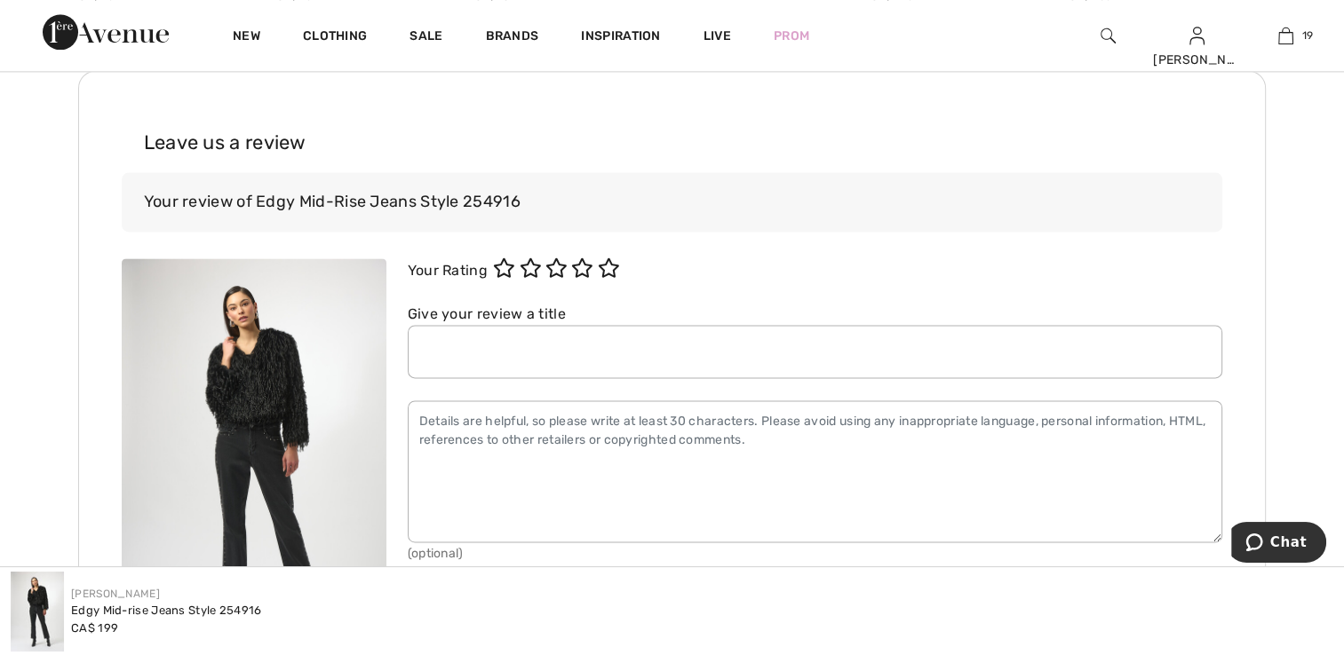
scroll to position [2492, 0]
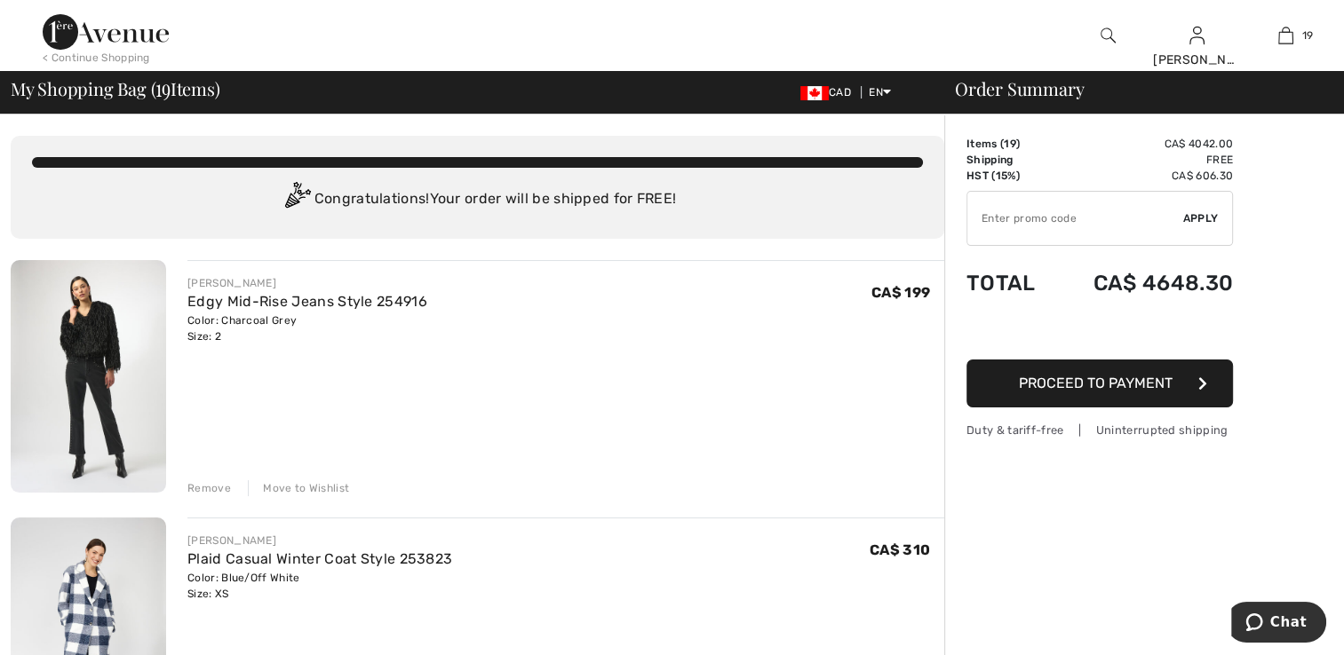
click at [115, 383] on img at bounding box center [88, 376] width 155 height 233
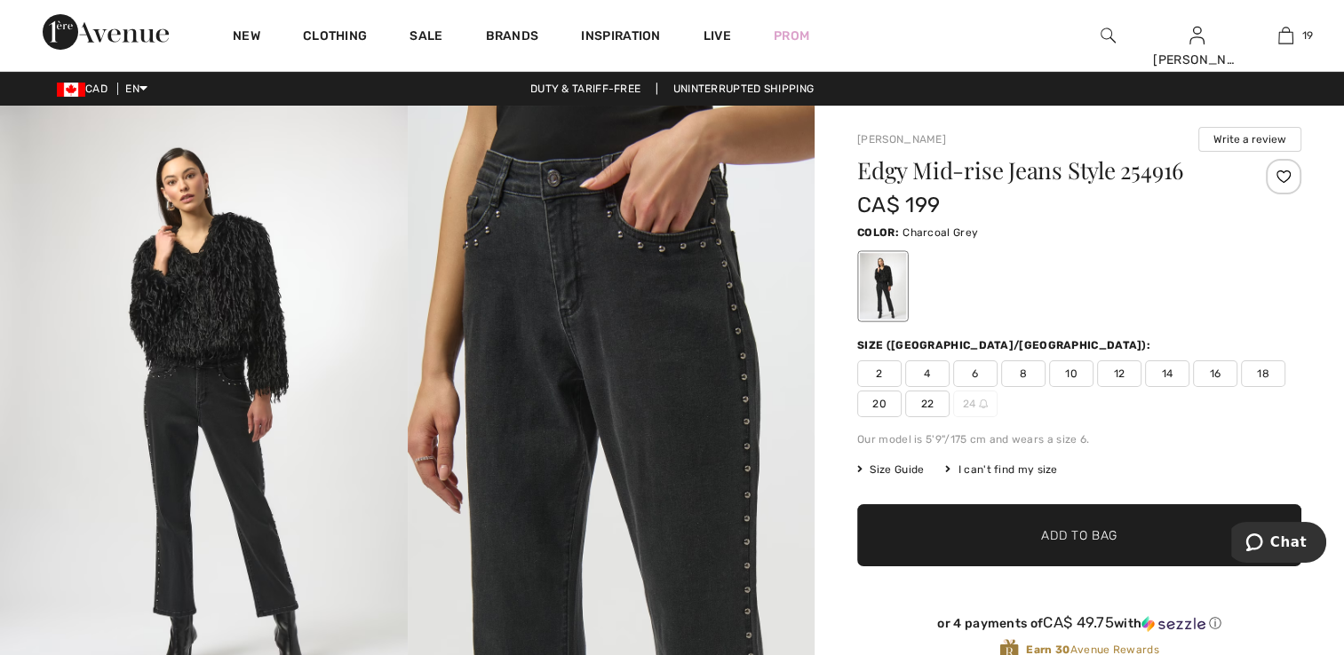
click at [870, 370] on span "2" at bounding box center [879, 374] width 44 height 27
click at [1269, 182] on div at bounding box center [1283, 177] width 36 height 36
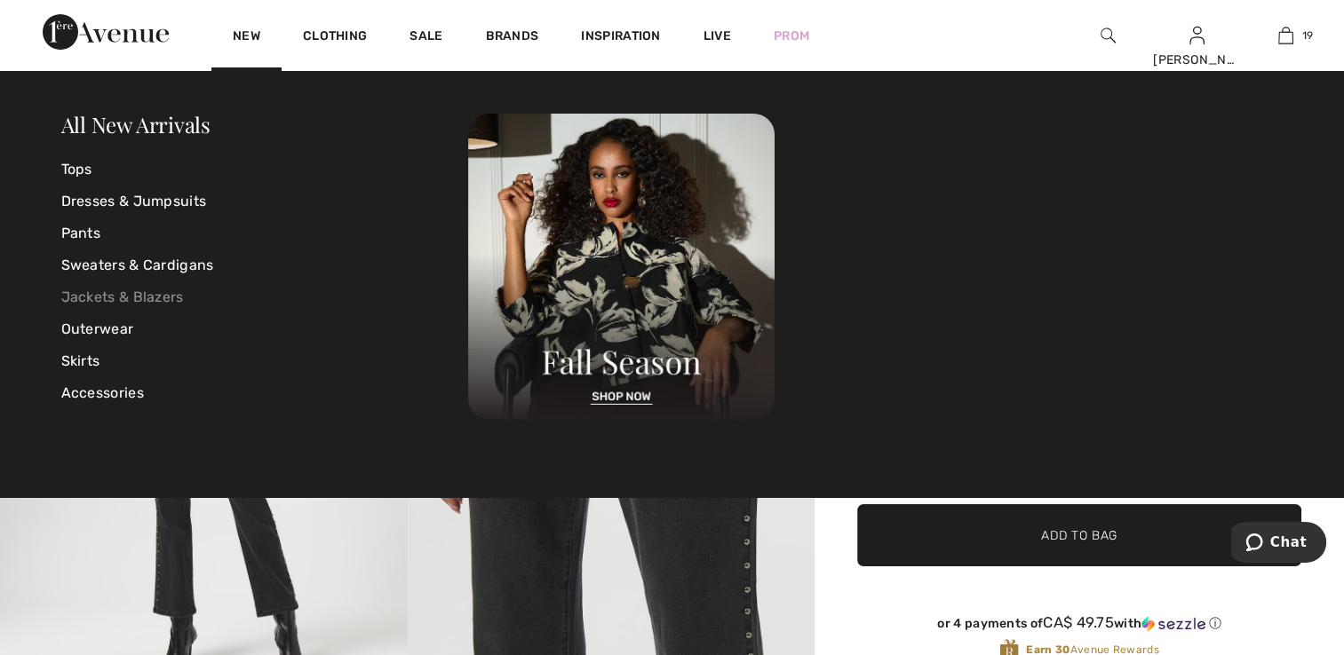
click at [169, 294] on link "Jackets & Blazers" at bounding box center [265, 297] width 408 height 32
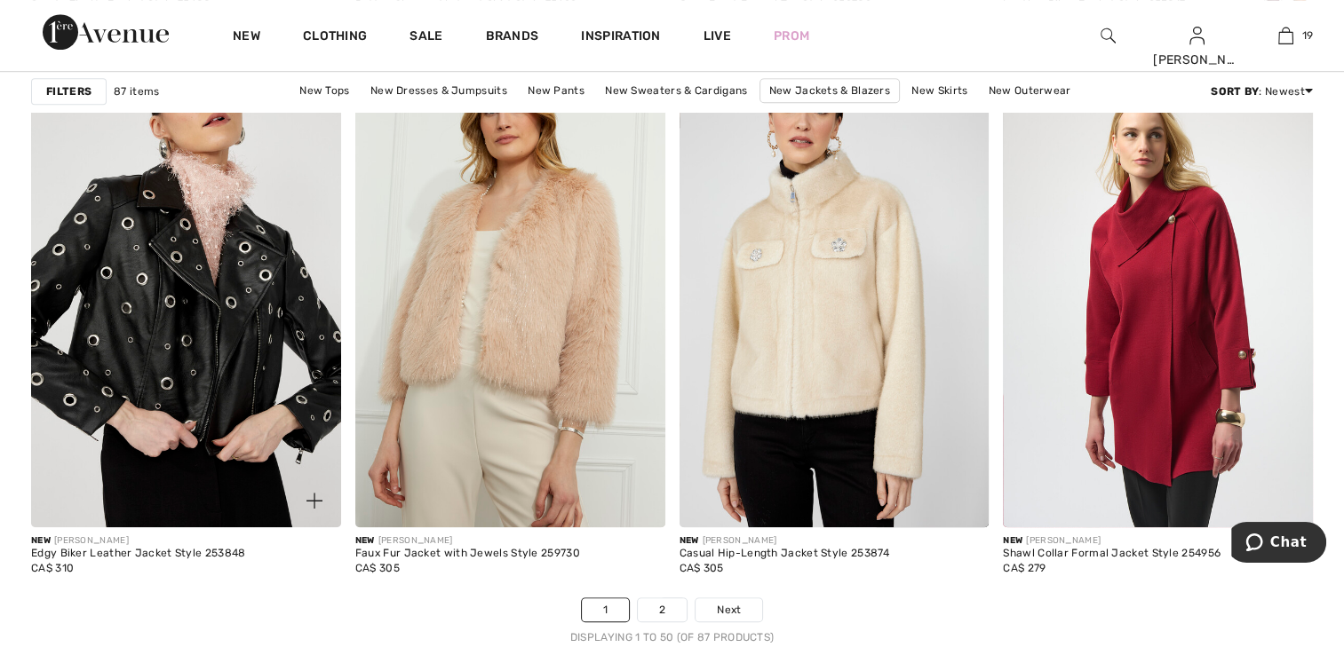
scroll to position [7992, 0]
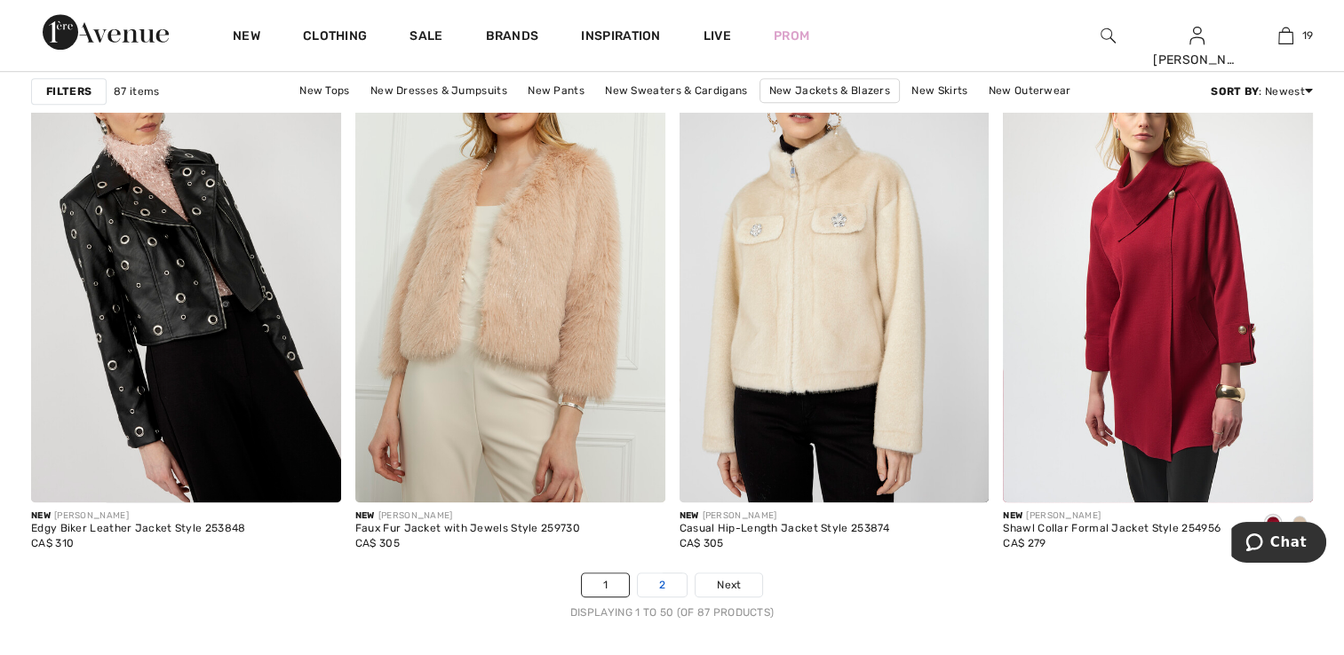
click at [650, 576] on link "2" at bounding box center [662, 585] width 49 height 23
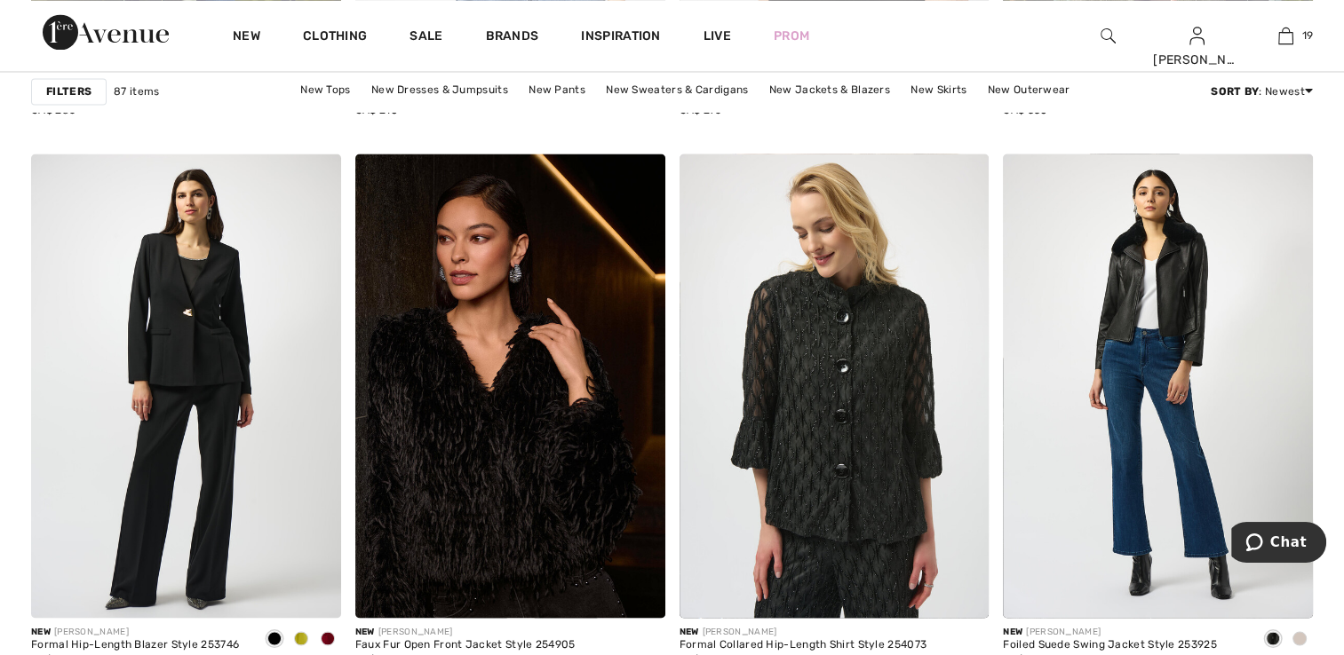
scroll to position [3108, 0]
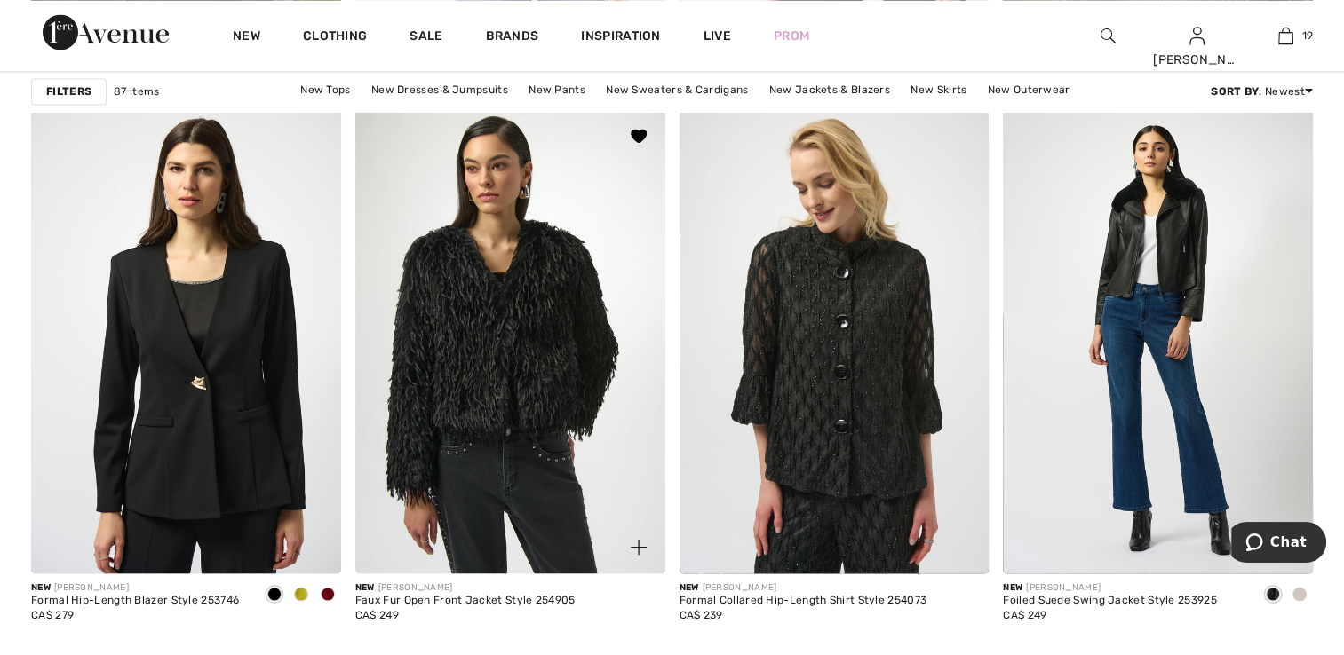
click at [504, 378] on img at bounding box center [510, 341] width 310 height 464
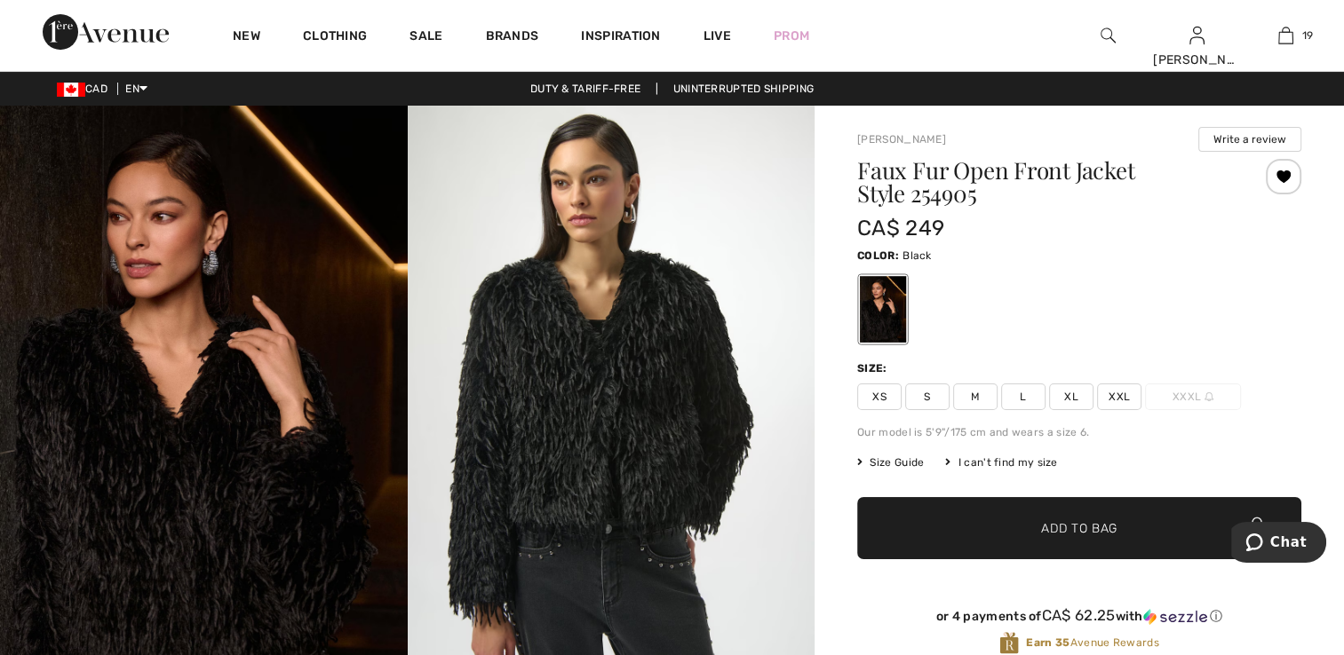
click at [884, 390] on span "XS" at bounding box center [879, 397] width 44 height 27
click at [1272, 183] on div at bounding box center [1283, 177] width 36 height 36
click at [1270, 180] on div "Removed from Wishlist" at bounding box center [1283, 177] width 36 height 36
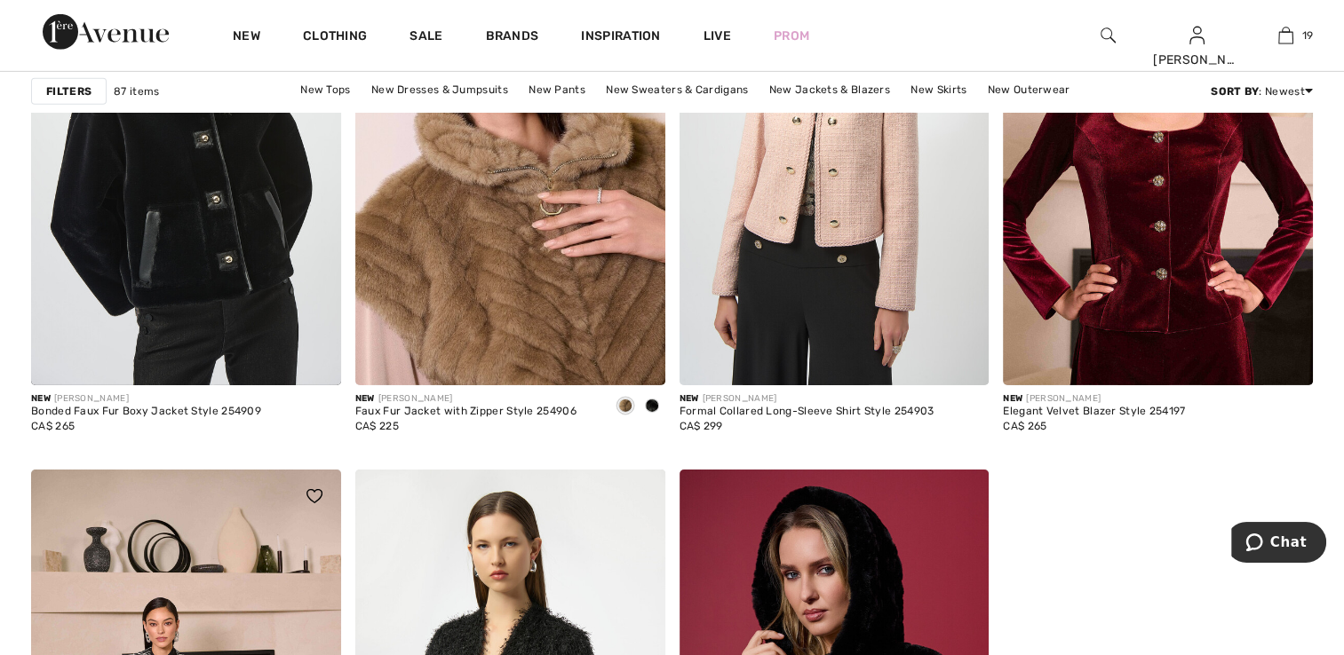
scroll to position [5861, 0]
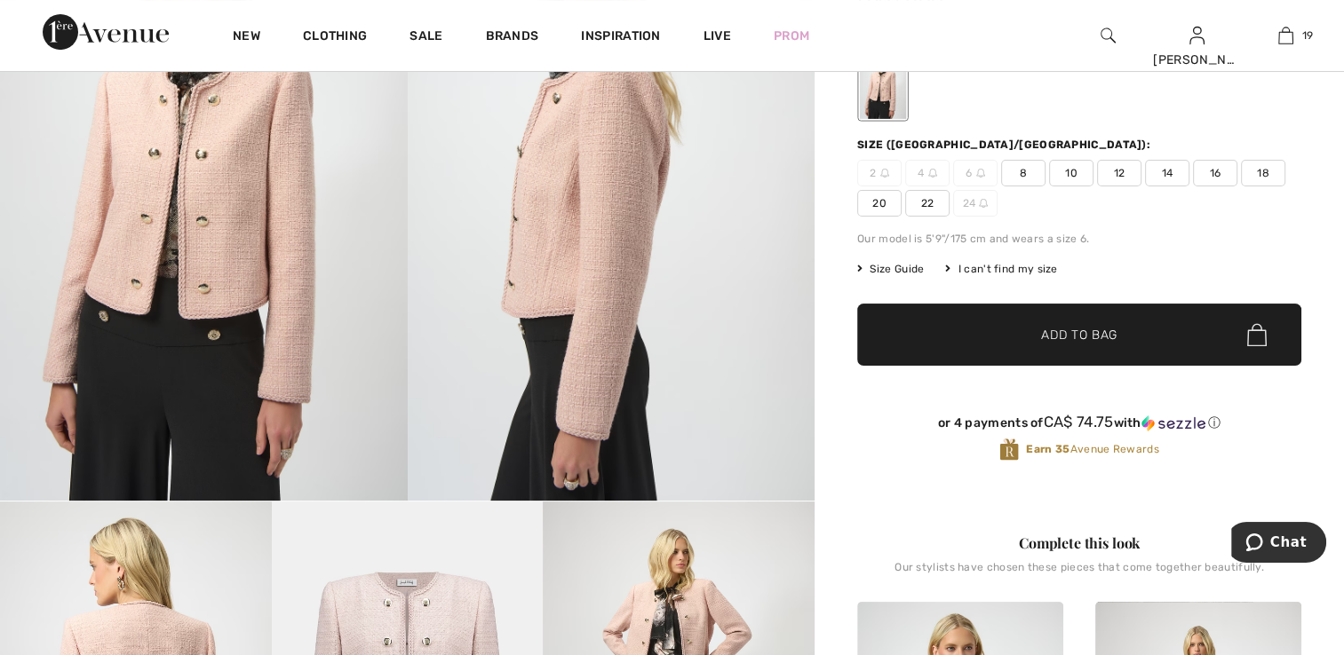
scroll to position [178, 0]
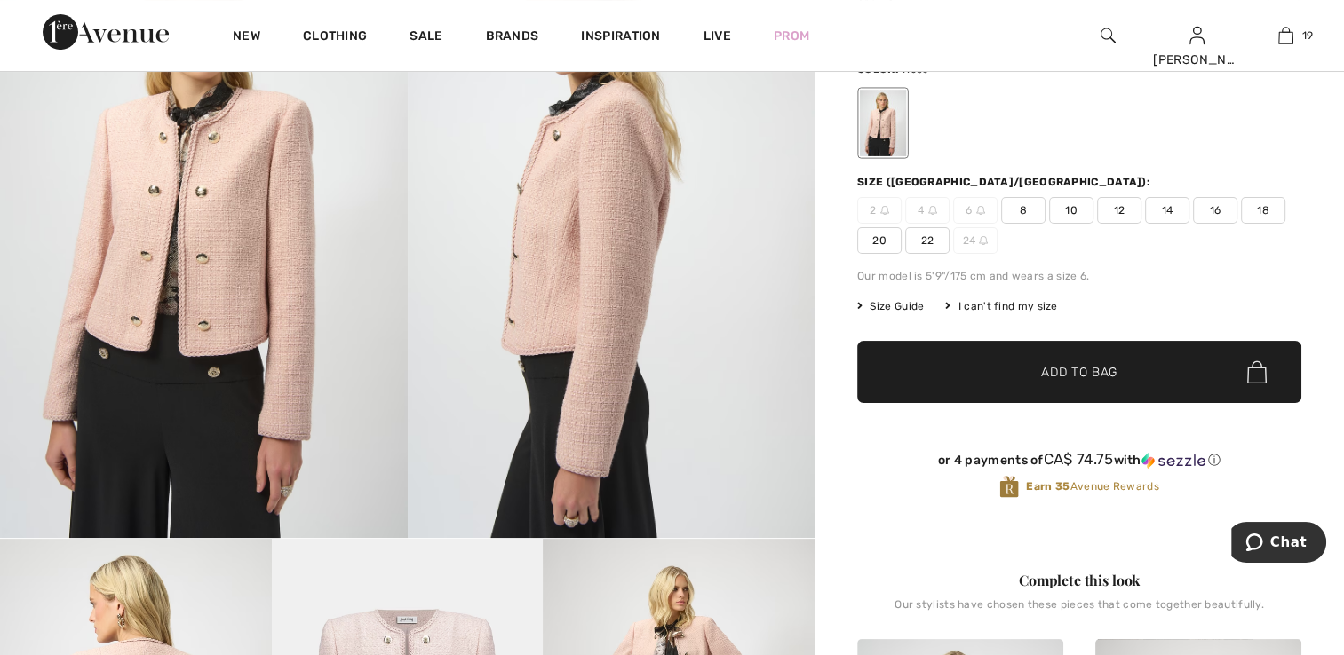
click at [1032, 309] on div "I can't find my size" at bounding box center [1001, 306] width 112 height 16
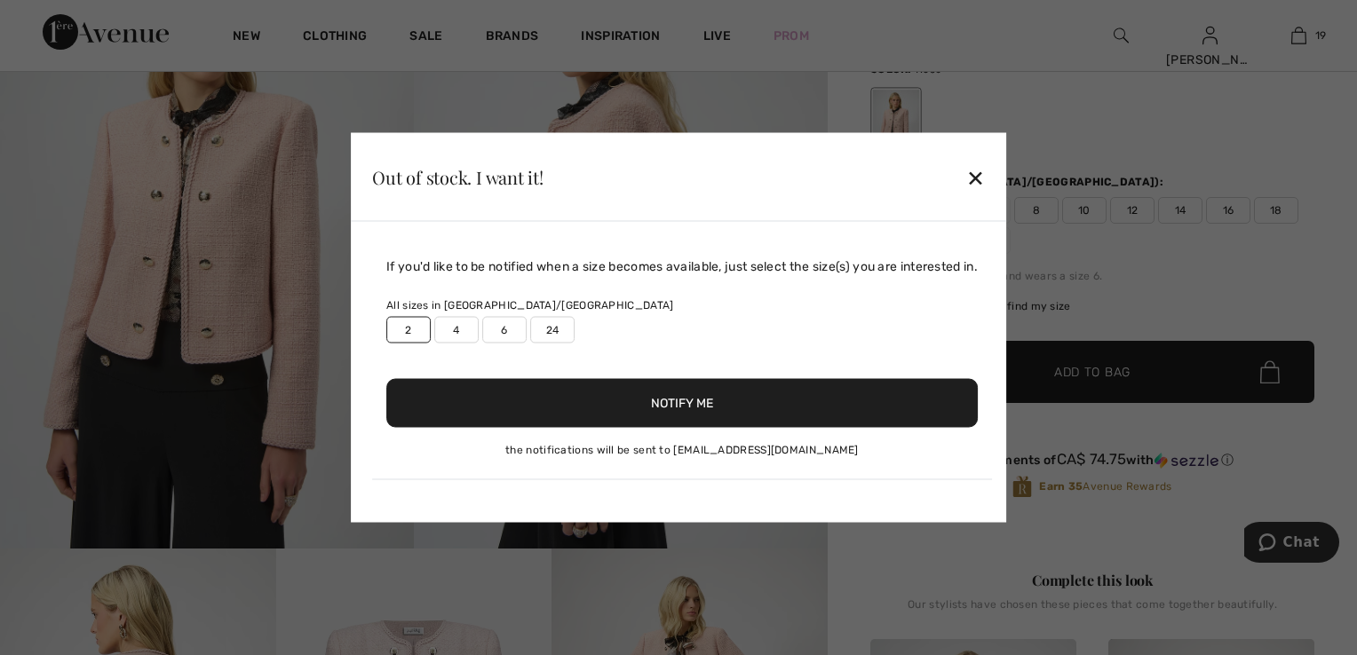
click at [716, 403] on button "Notify Me" at bounding box center [681, 403] width 591 height 49
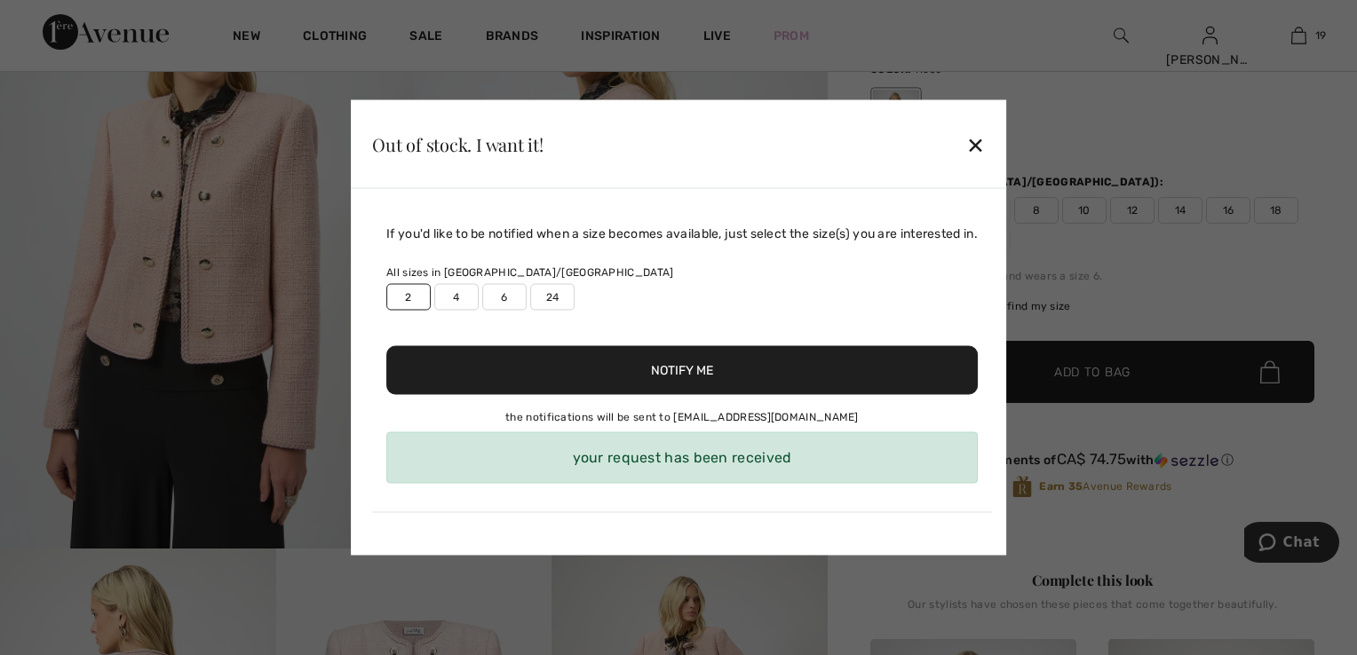
click at [985, 143] on div "✕" at bounding box center [975, 143] width 19 height 37
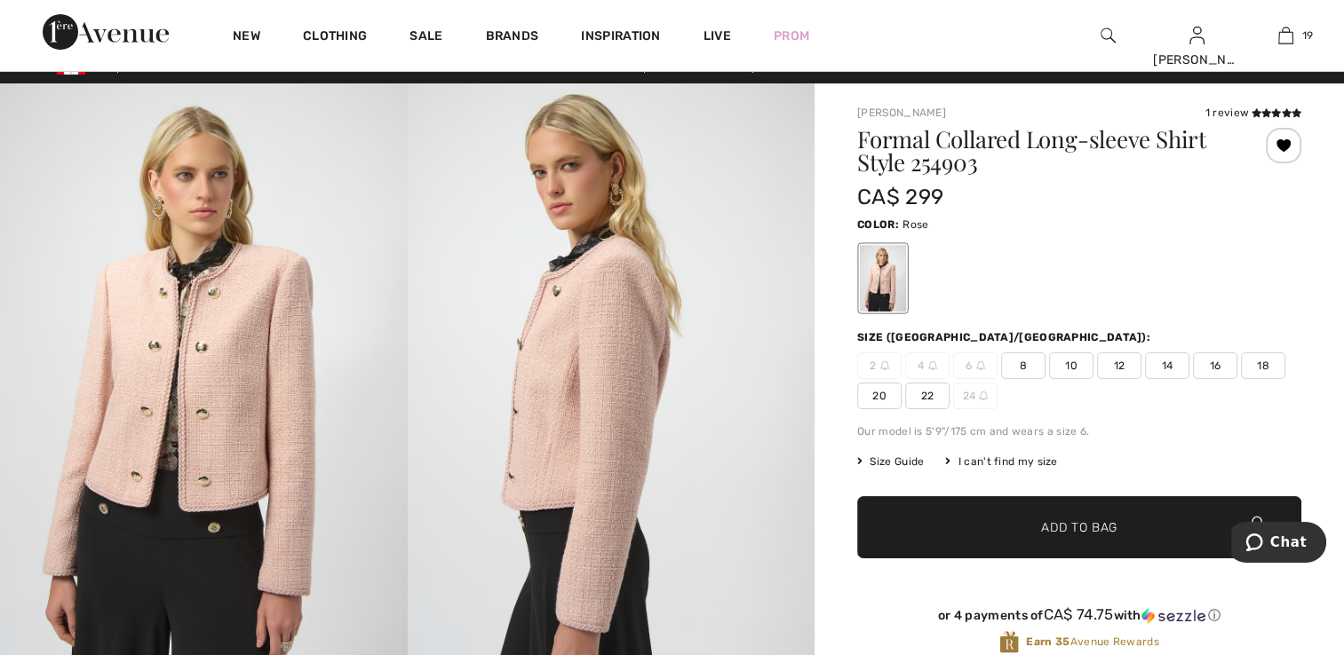
scroll to position [0, 0]
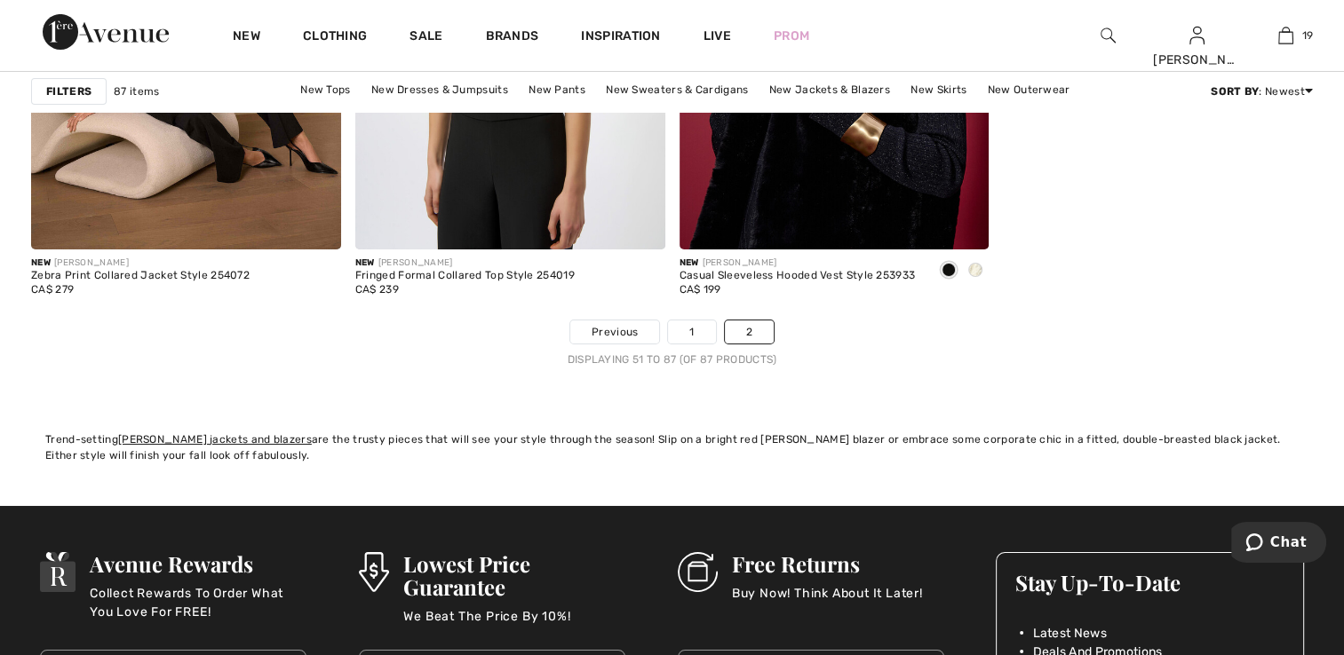
scroll to position [6394, 0]
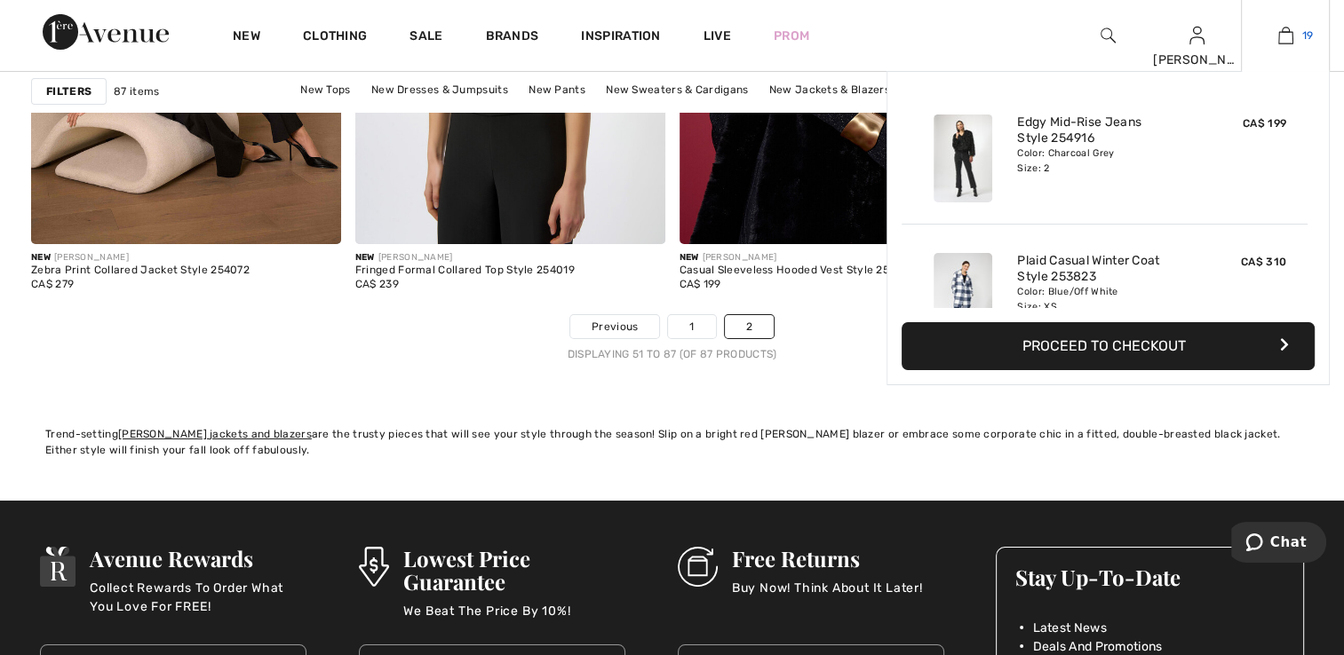
click at [1293, 38] on link "19" at bounding box center [1284, 35] width 87 height 21
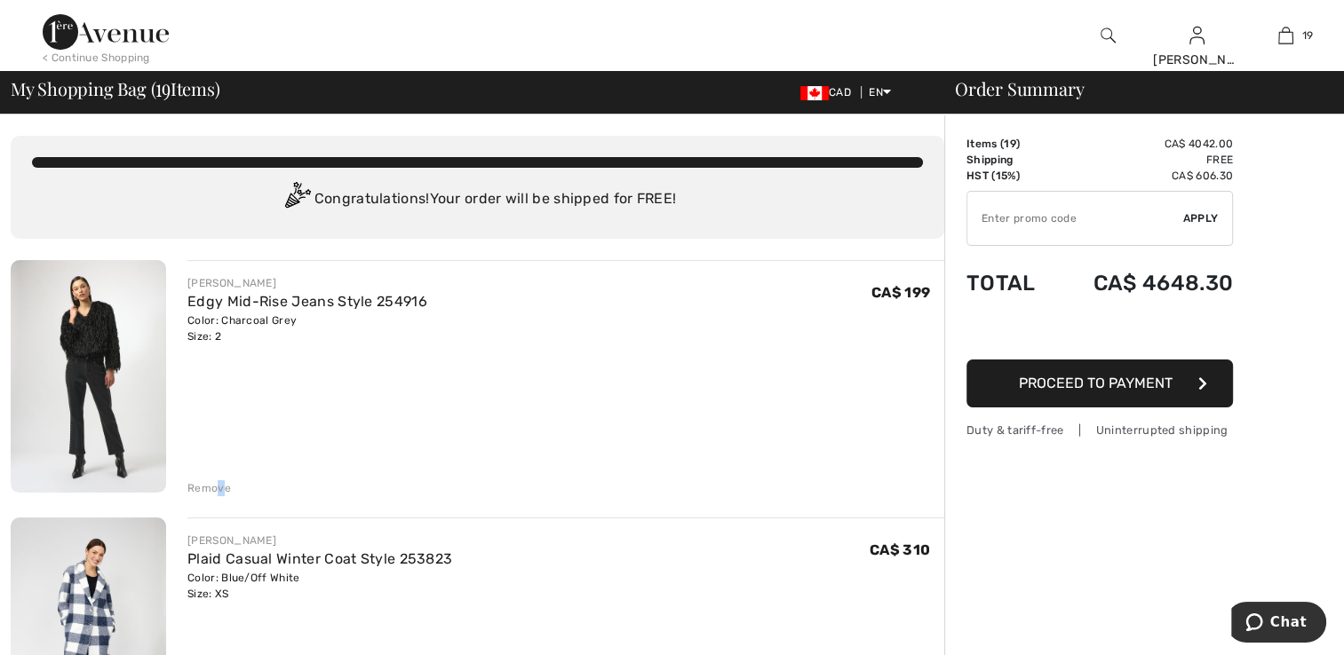
click at [219, 488] on div "Remove" at bounding box center [209, 488] width 44 height 16
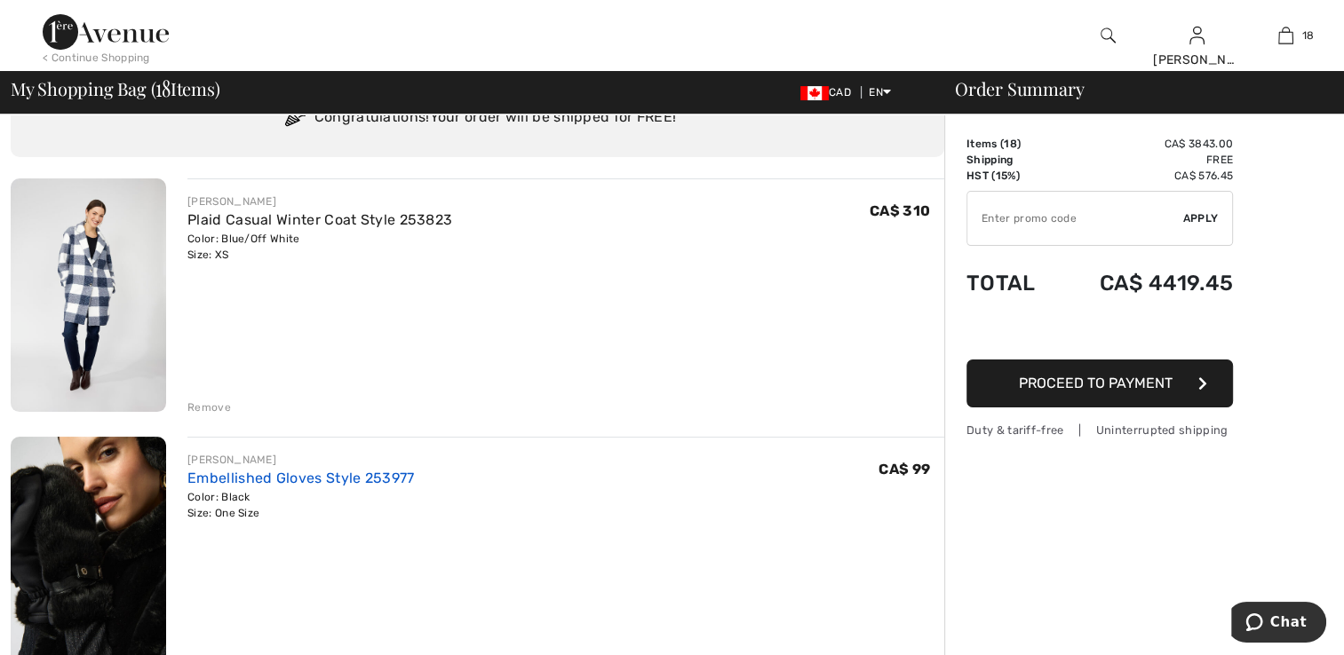
scroll to position [266, 0]
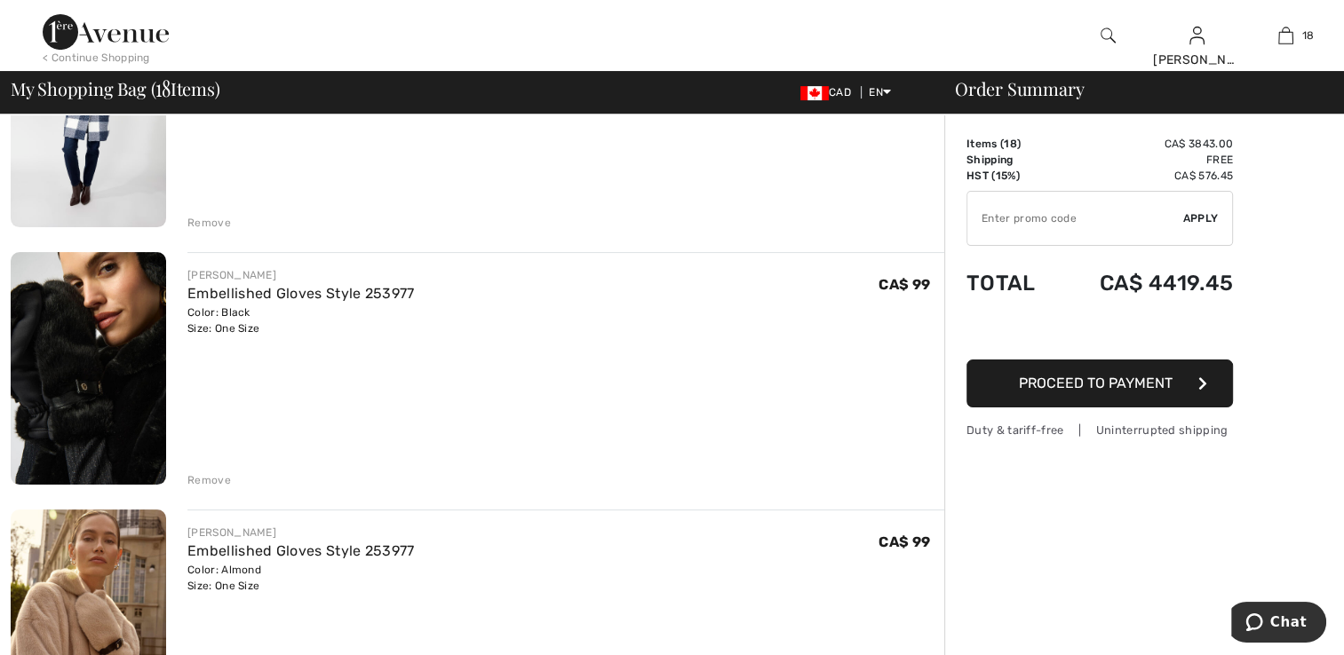
click at [93, 386] on img at bounding box center [88, 368] width 155 height 233
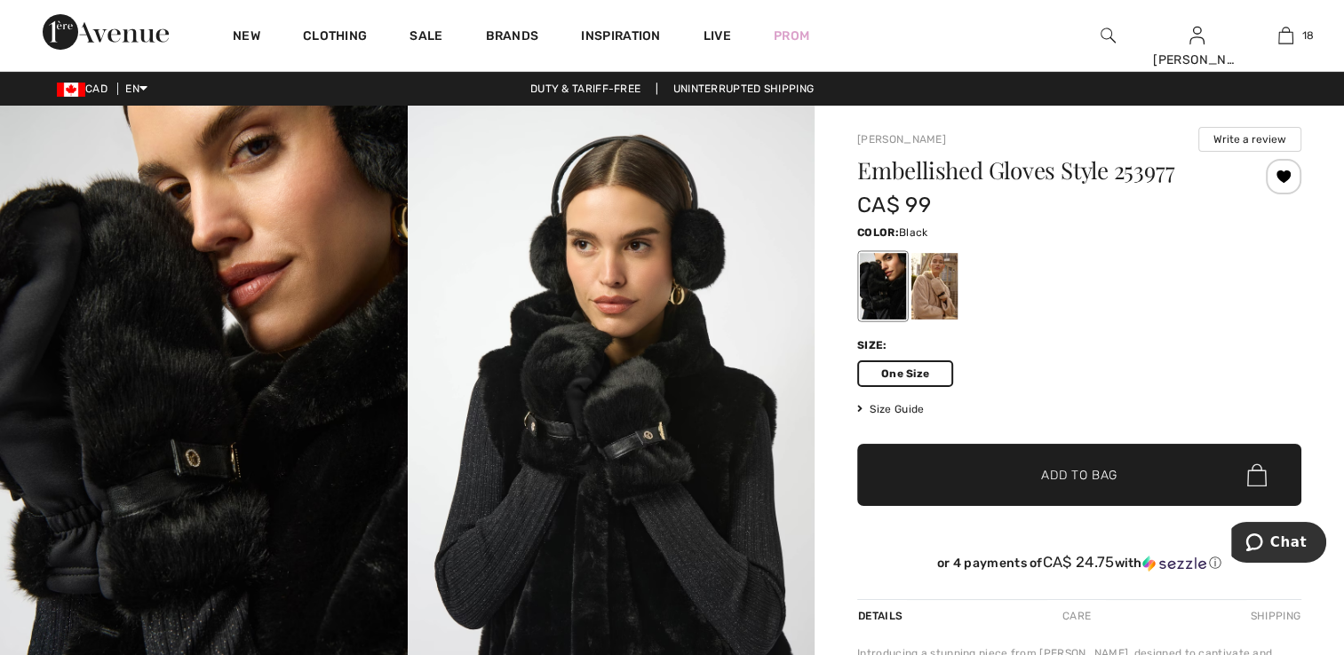
click at [1283, 172] on div at bounding box center [1283, 177] width 36 height 36
click at [1274, 178] on div at bounding box center [1283, 177] width 36 height 36
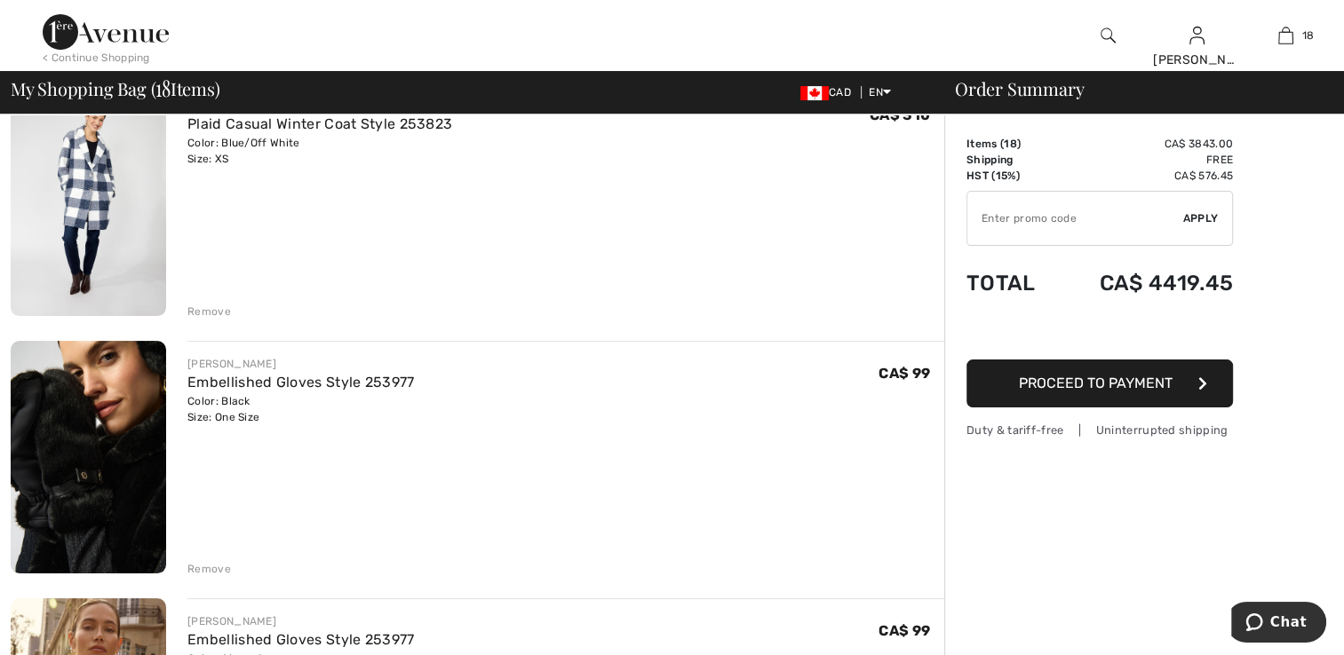
scroll to position [89, 0]
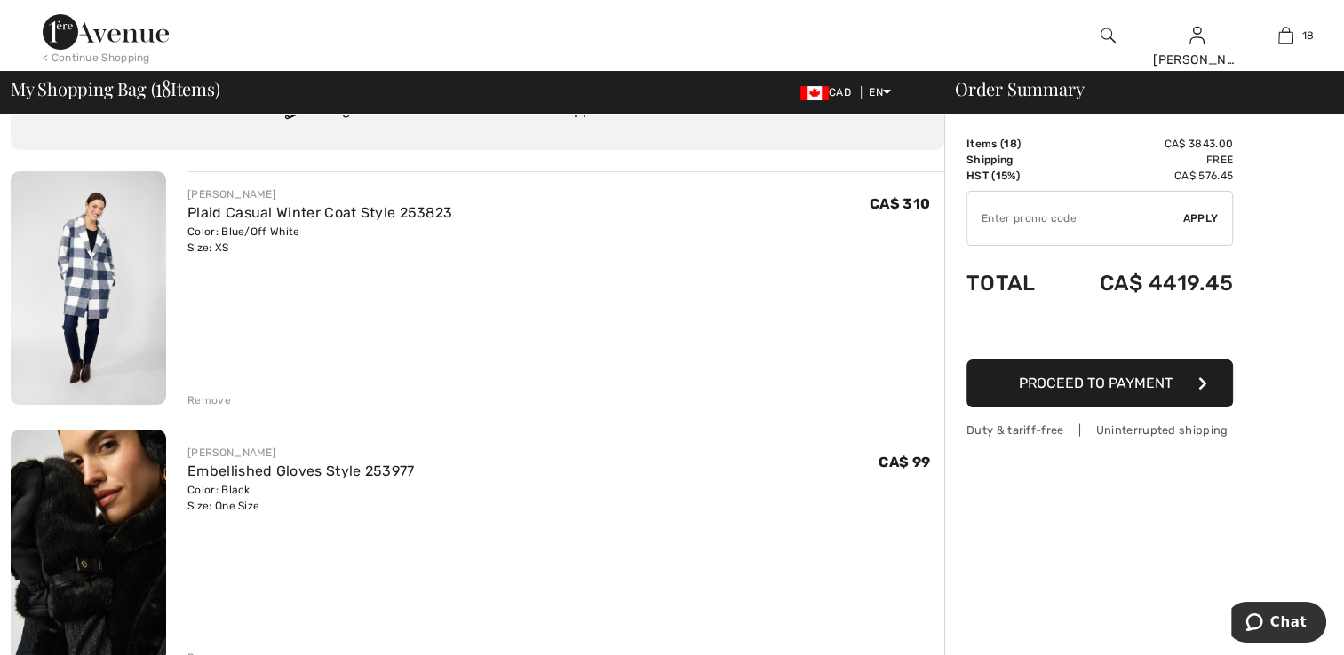
click at [82, 519] on img at bounding box center [88, 546] width 155 height 233
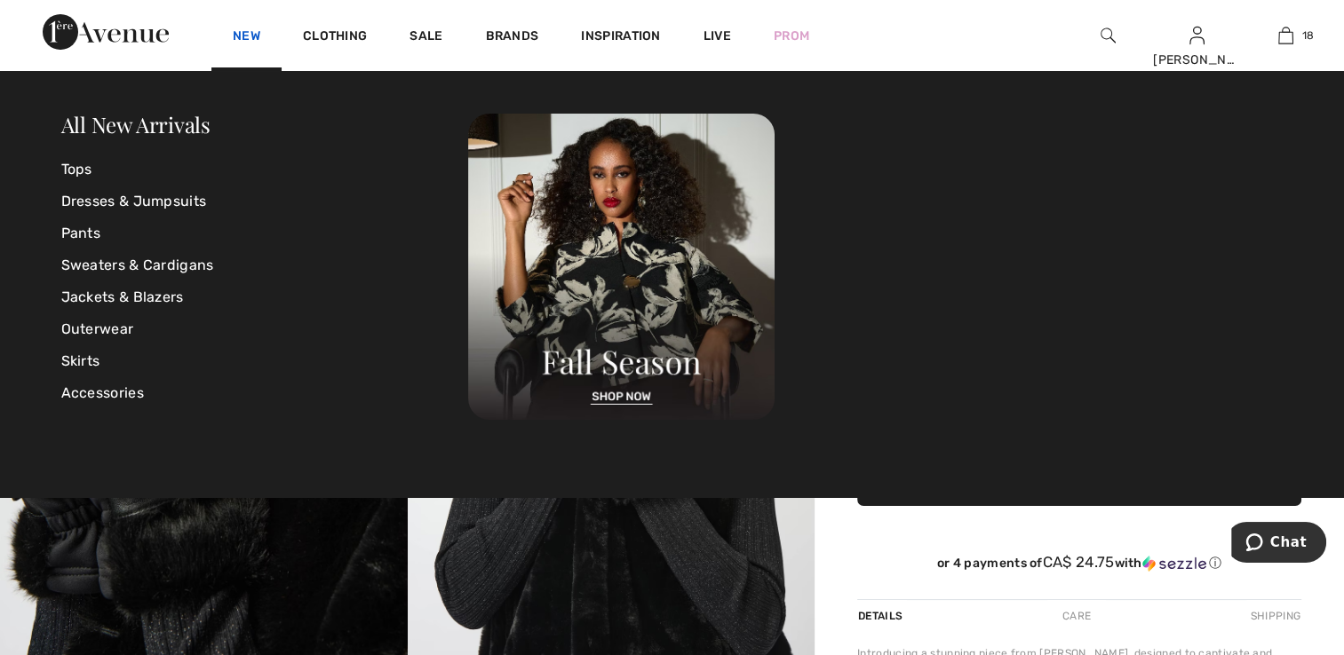
click at [238, 30] on link "New" at bounding box center [247, 37] width 28 height 19
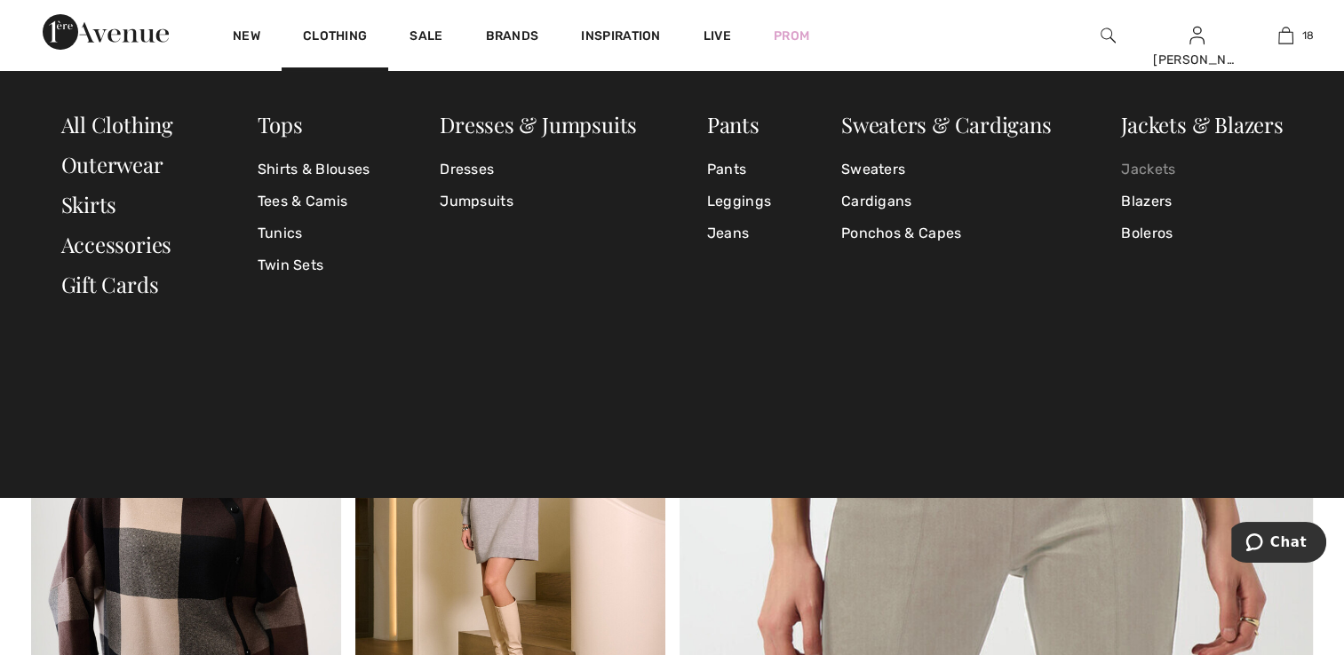
click at [1133, 164] on link "Jackets" at bounding box center [1202, 170] width 162 height 32
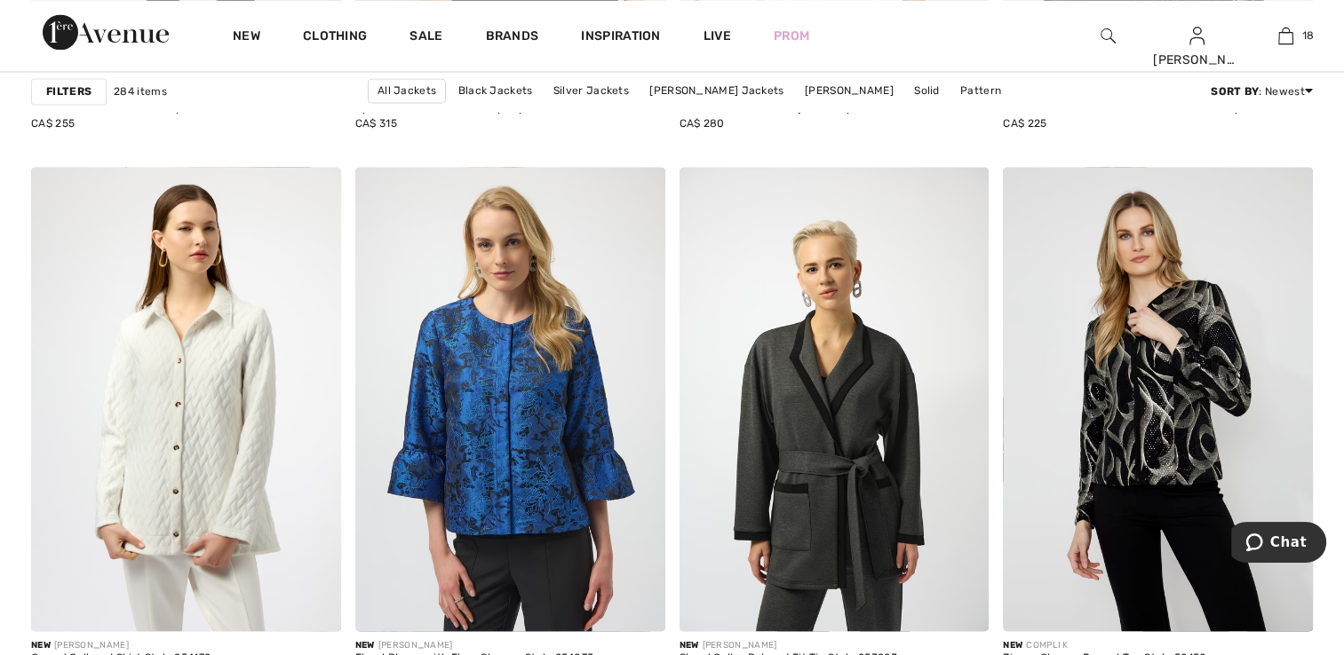
scroll to position [3374, 0]
